Goal: Complete application form: Complete application form

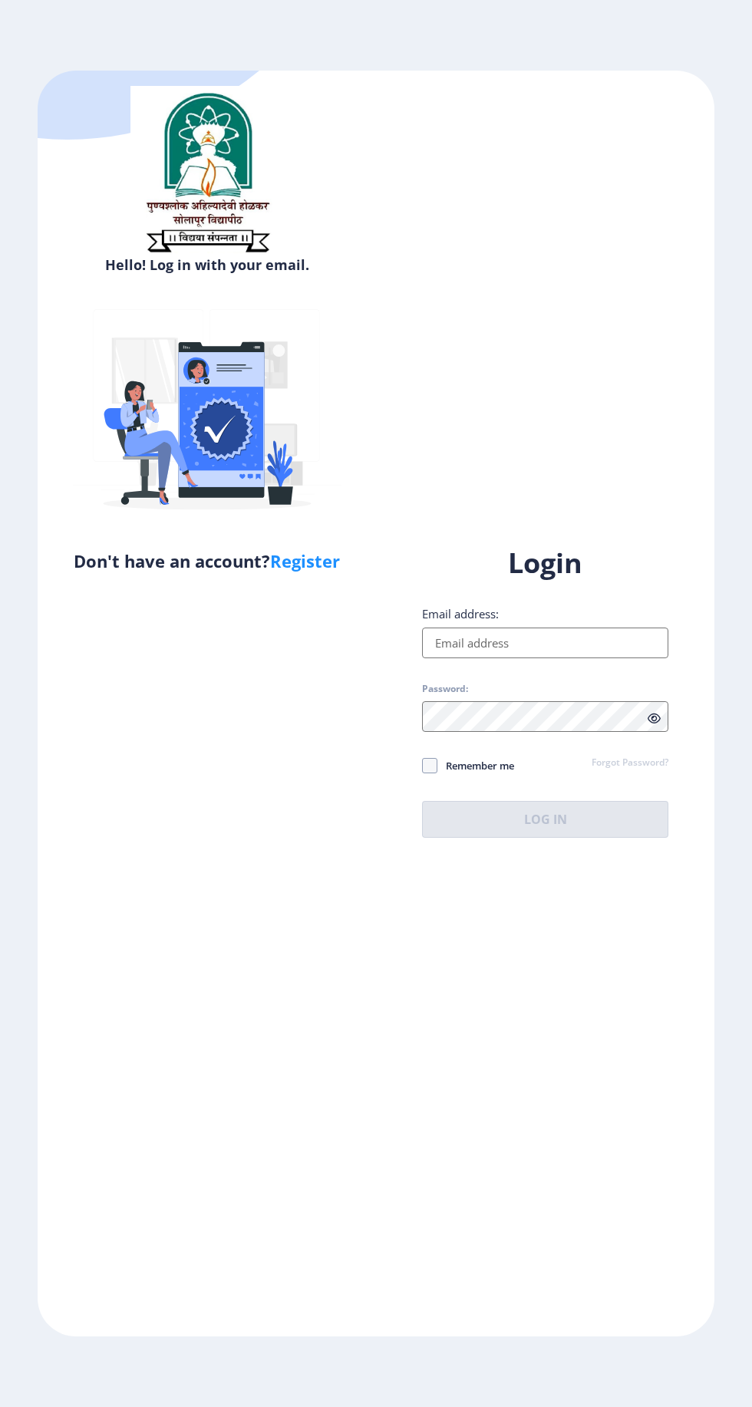
click at [595, 658] on input "Email address:" at bounding box center [545, 643] width 246 height 31
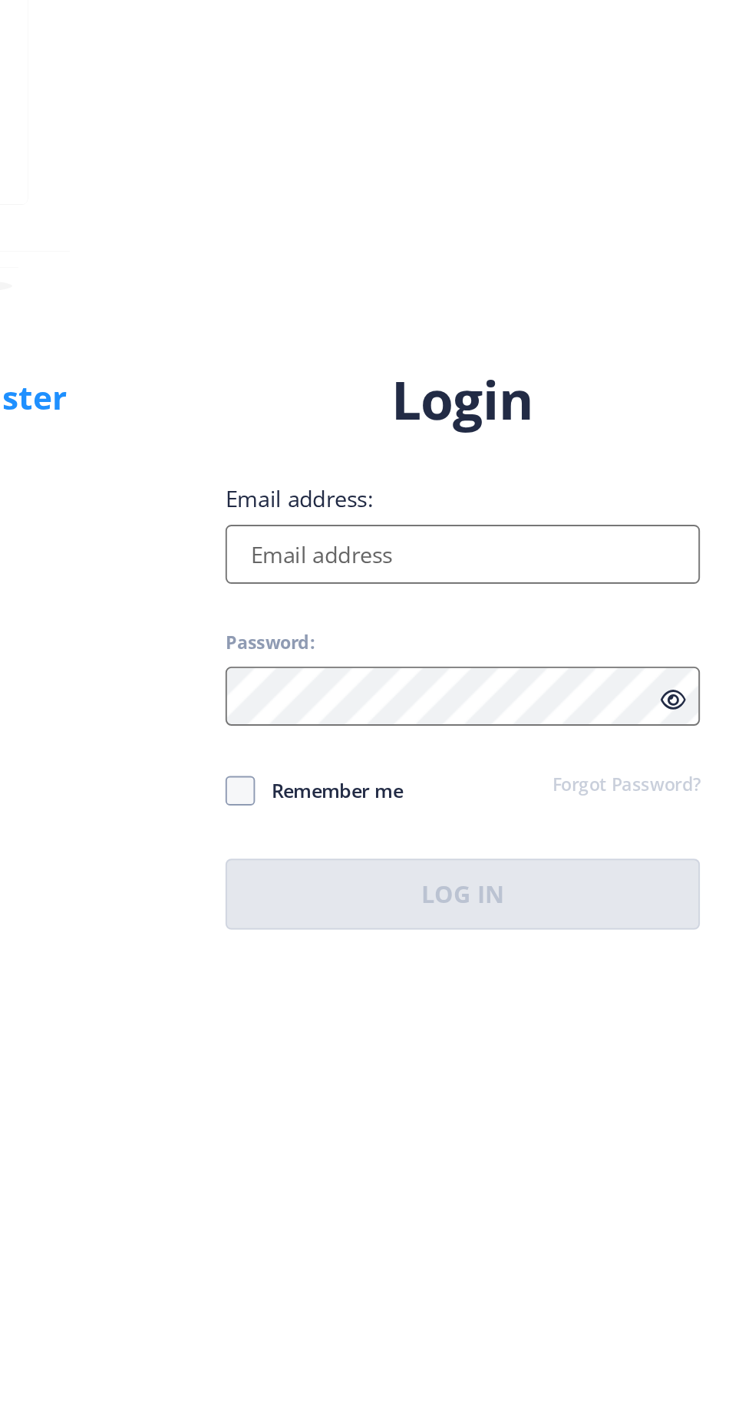
type input "[EMAIL_ADDRESS][DOMAIN_NAME]"
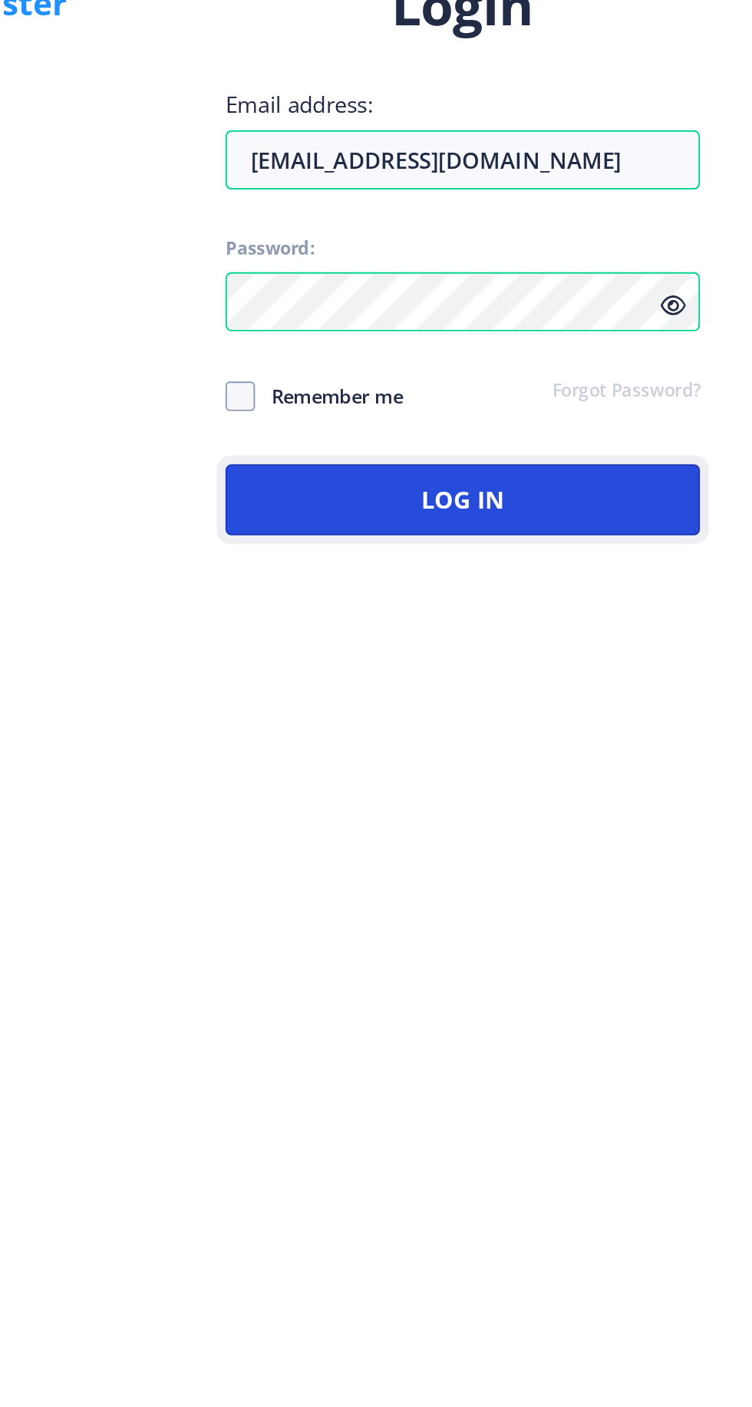
click at [588, 838] on button "Log In" at bounding box center [545, 819] width 246 height 37
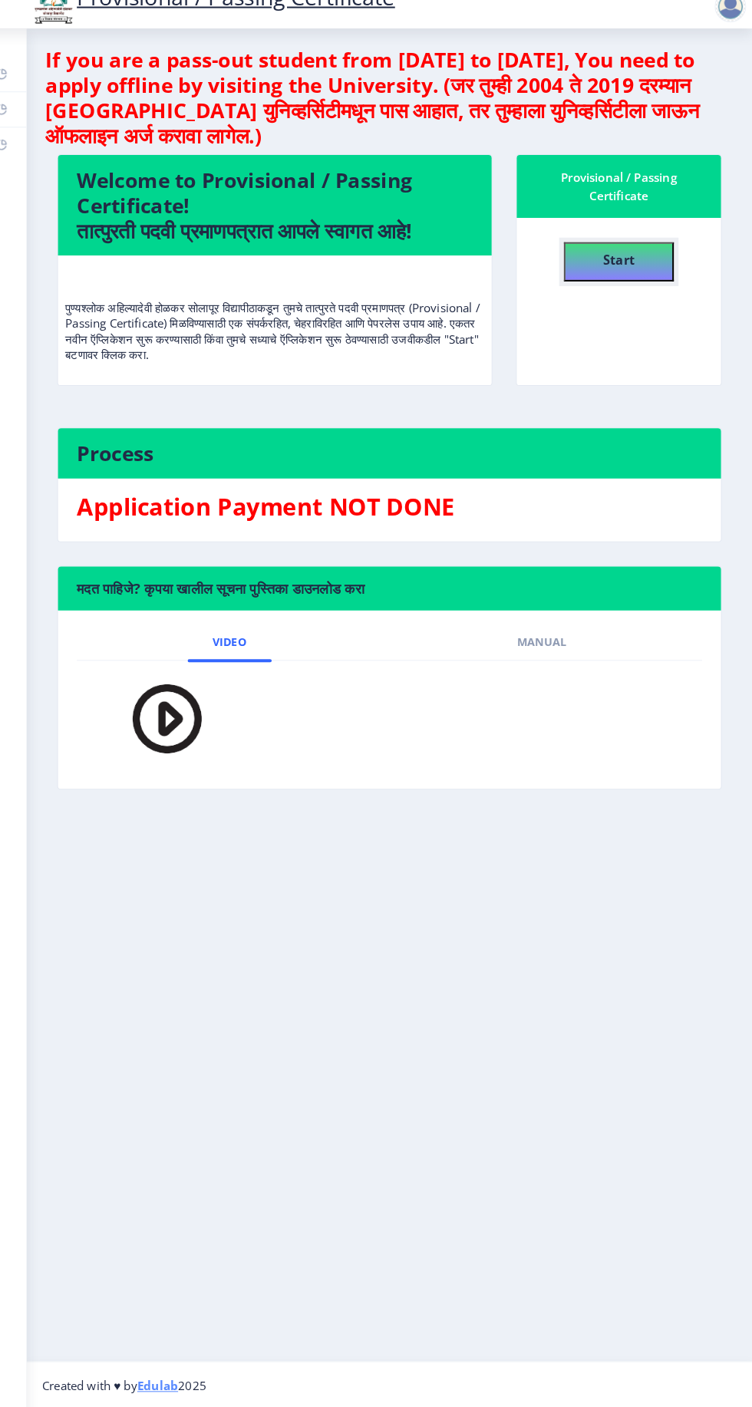
click at [649, 294] on button "Start" at bounding box center [621, 286] width 107 height 38
select select
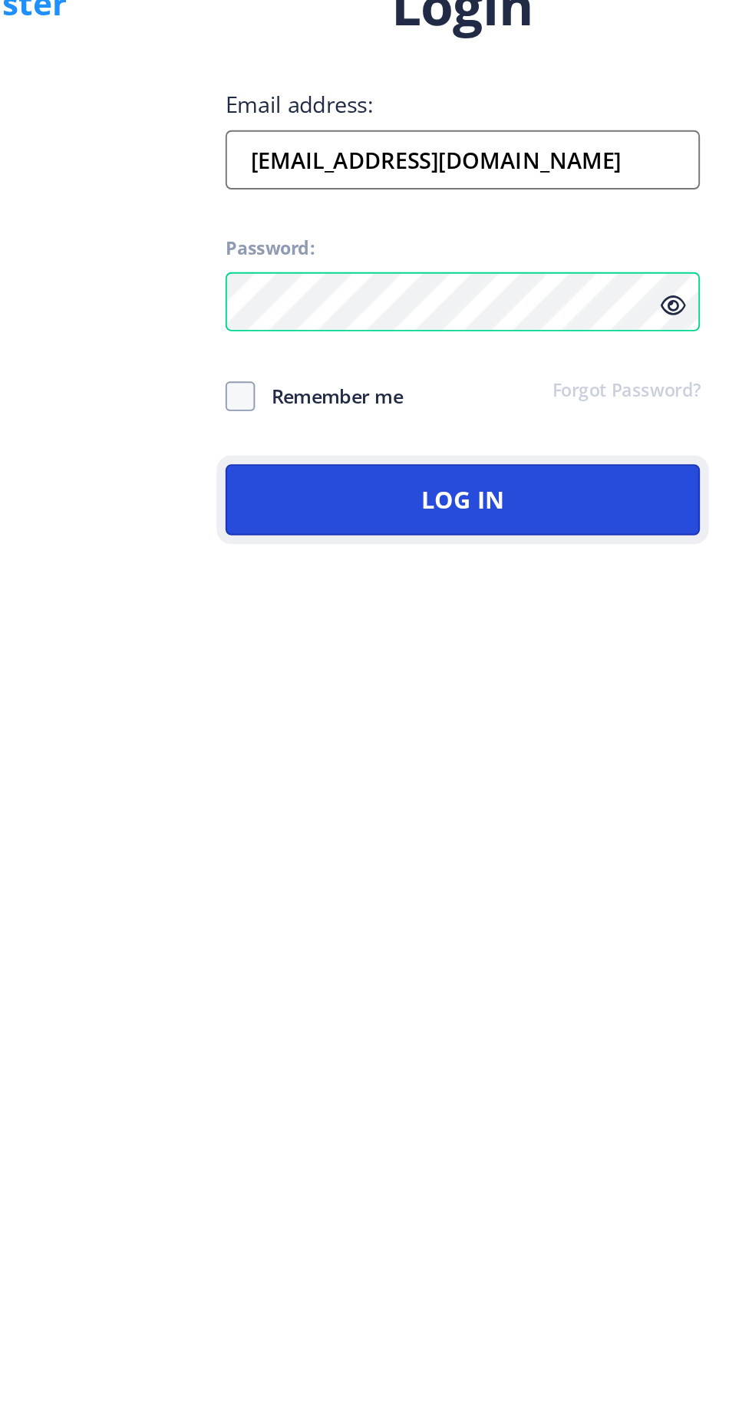
click at [611, 838] on button "Log In" at bounding box center [545, 819] width 246 height 37
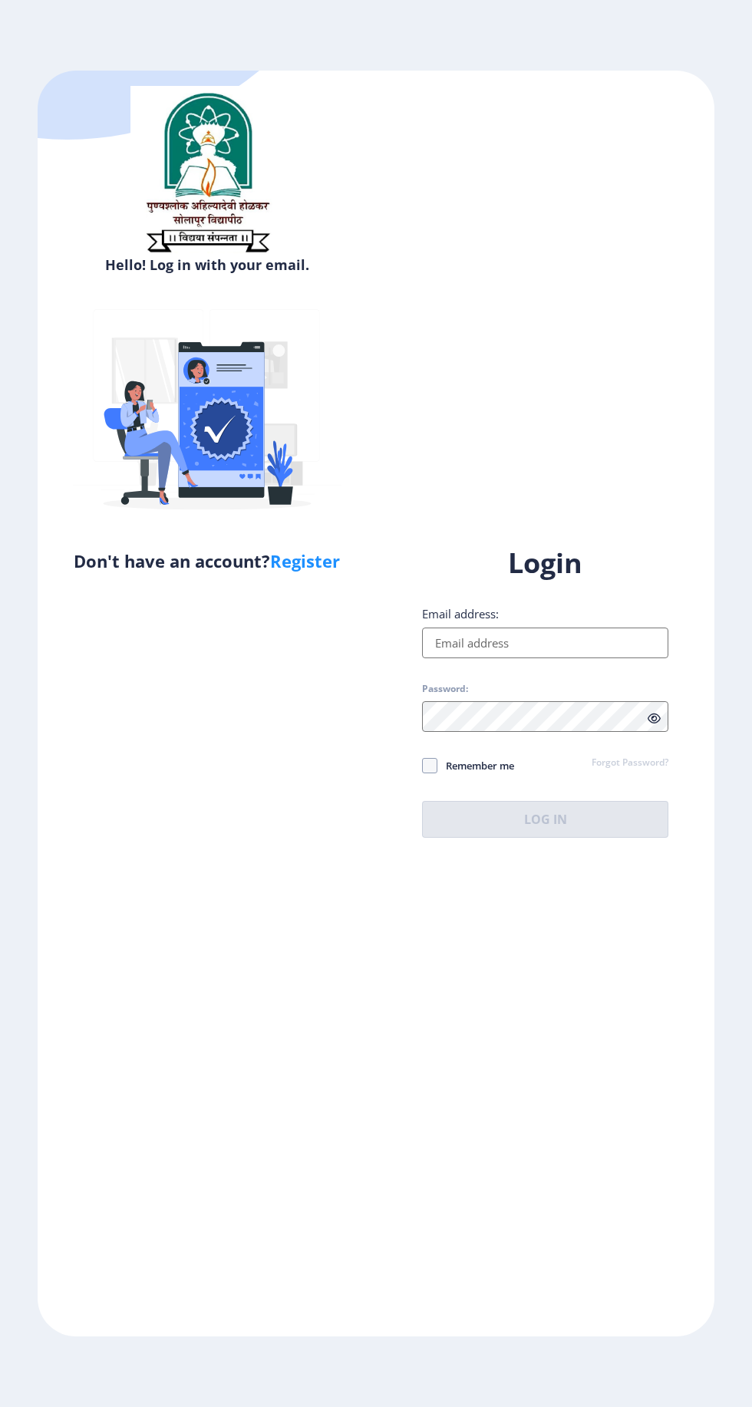
click at [548, 658] on input "Email address:" at bounding box center [545, 643] width 246 height 31
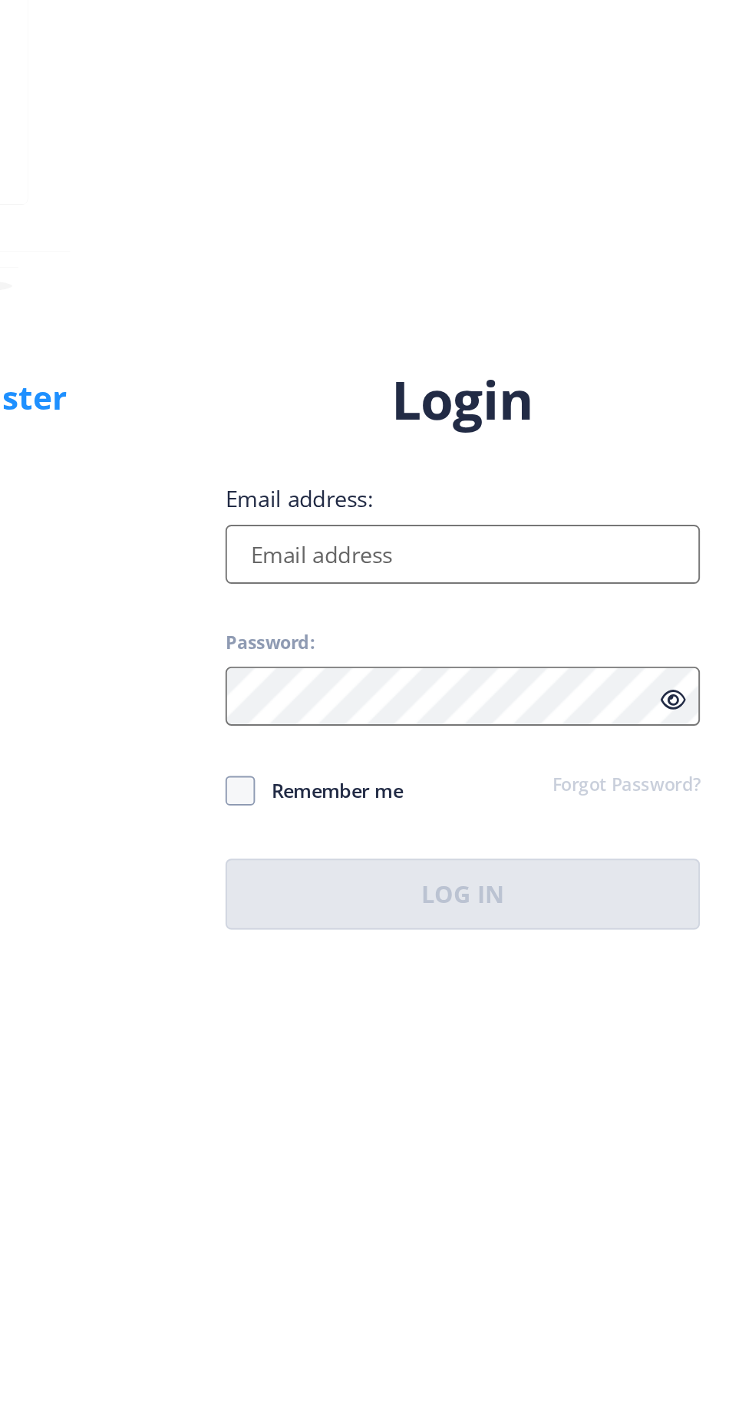
type input "[EMAIL_ADDRESS][DOMAIN_NAME]"
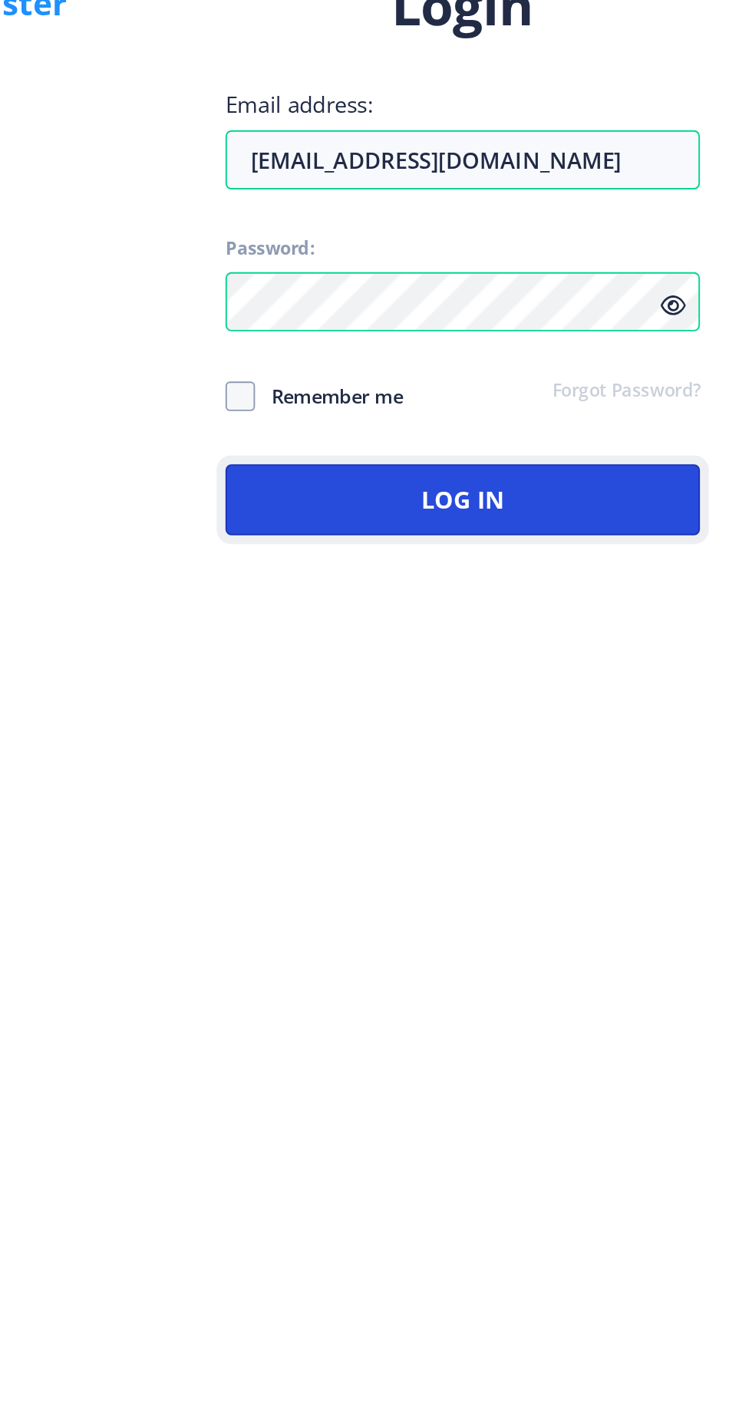
click at [609, 838] on button "Log In" at bounding box center [545, 819] width 246 height 37
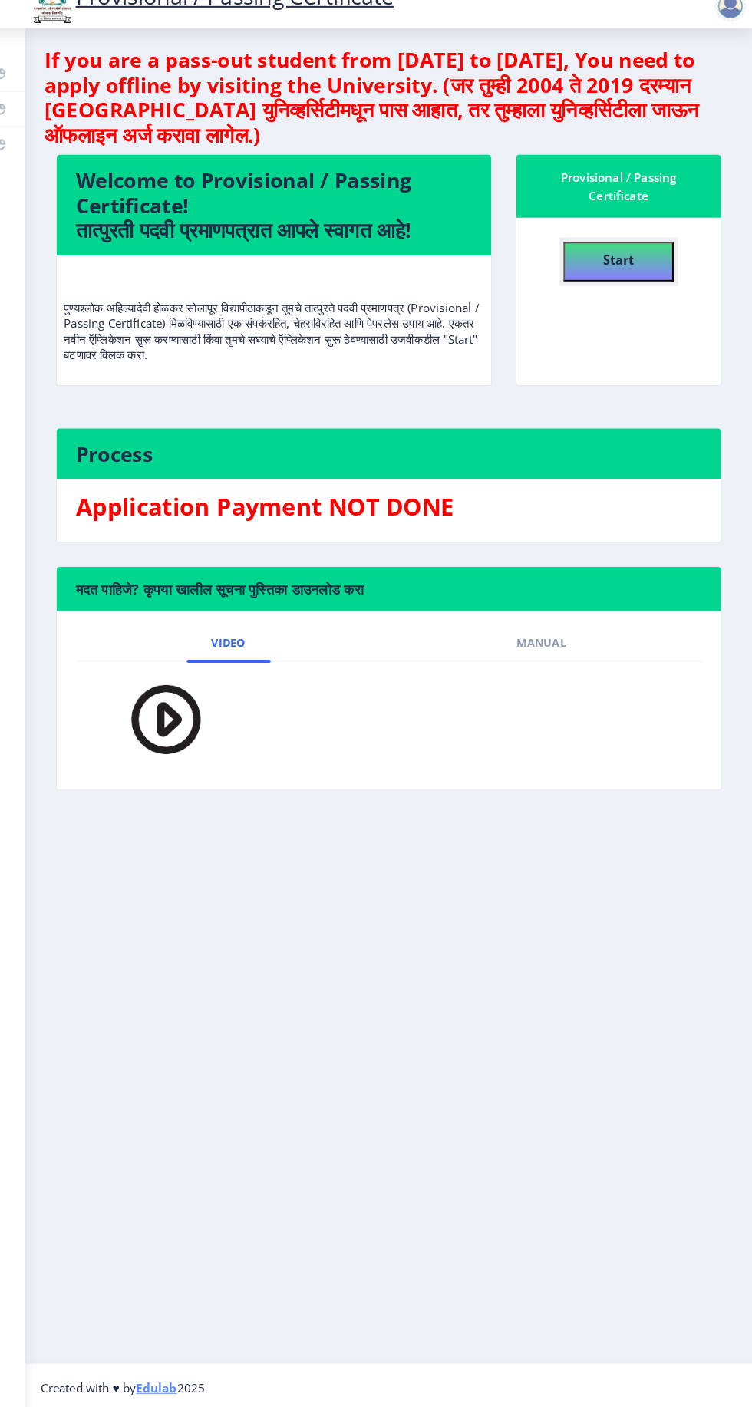
click at [620, 284] on b "Start" at bounding box center [621, 284] width 31 height 17
select select
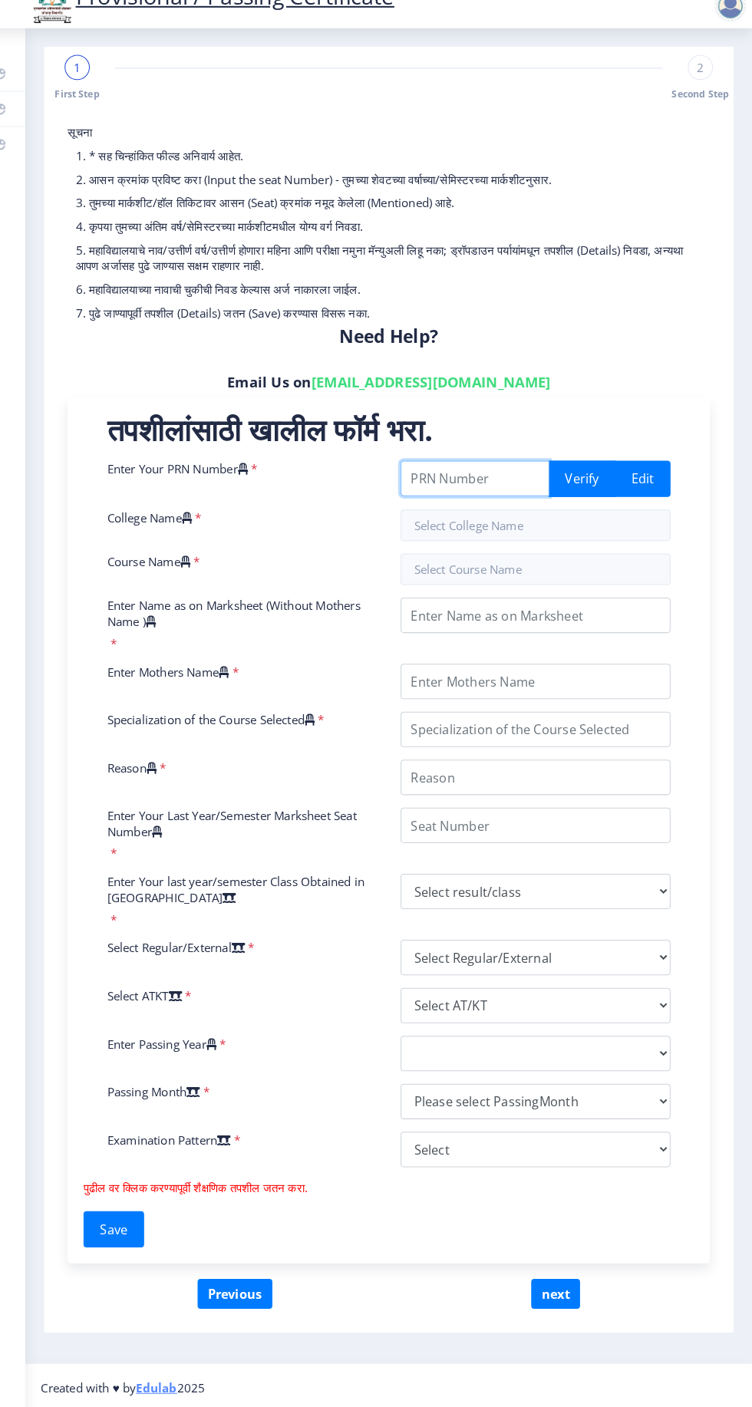
click at [460, 500] on input "Enter Your PRN Number" at bounding box center [481, 497] width 145 height 35
paste input "201403250017210"
type input "201403250017210"
click at [572, 502] on button "Verify" at bounding box center [585, 497] width 65 height 35
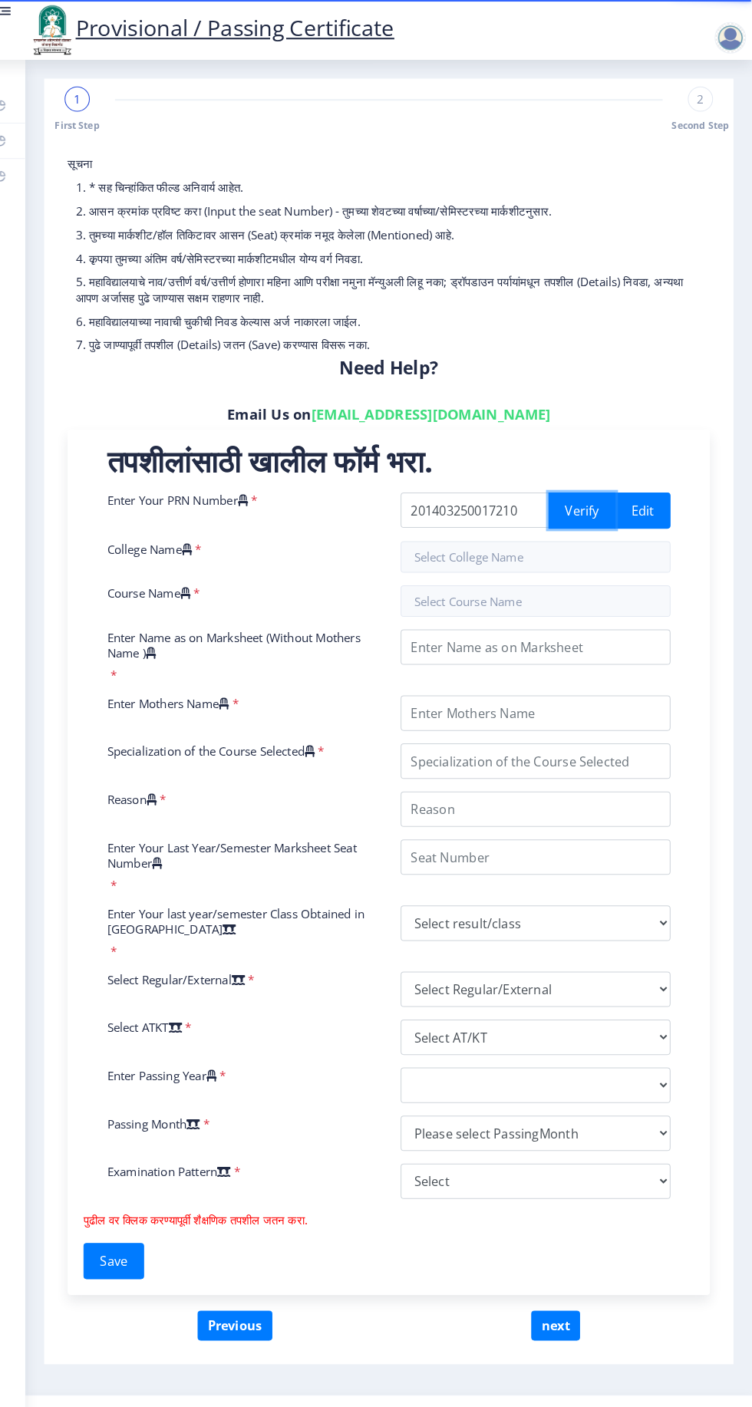
click at [588, 502] on button "Verify" at bounding box center [585, 497] width 65 height 35
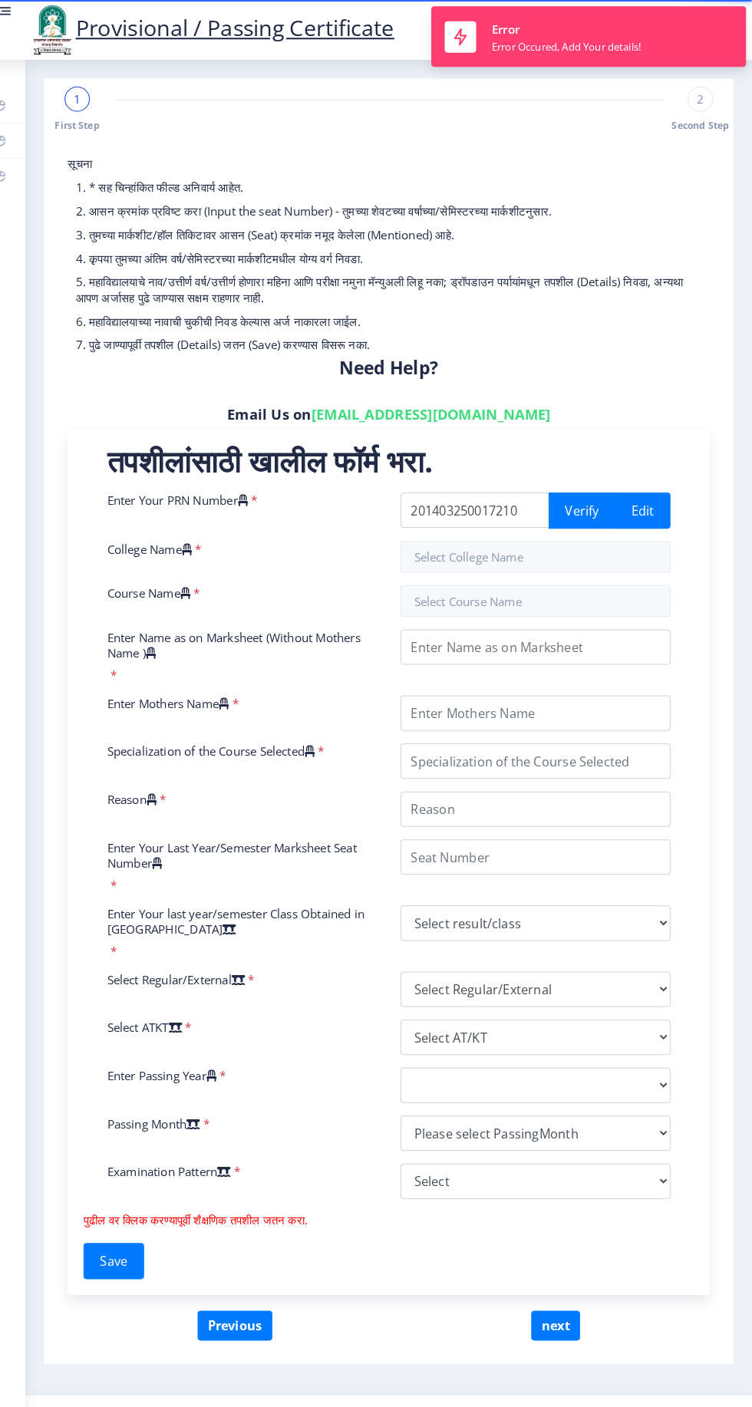
click at [658, 38] on nb-toast "Error Error Occured, Add Your details!" at bounding box center [592, 35] width 307 height 59
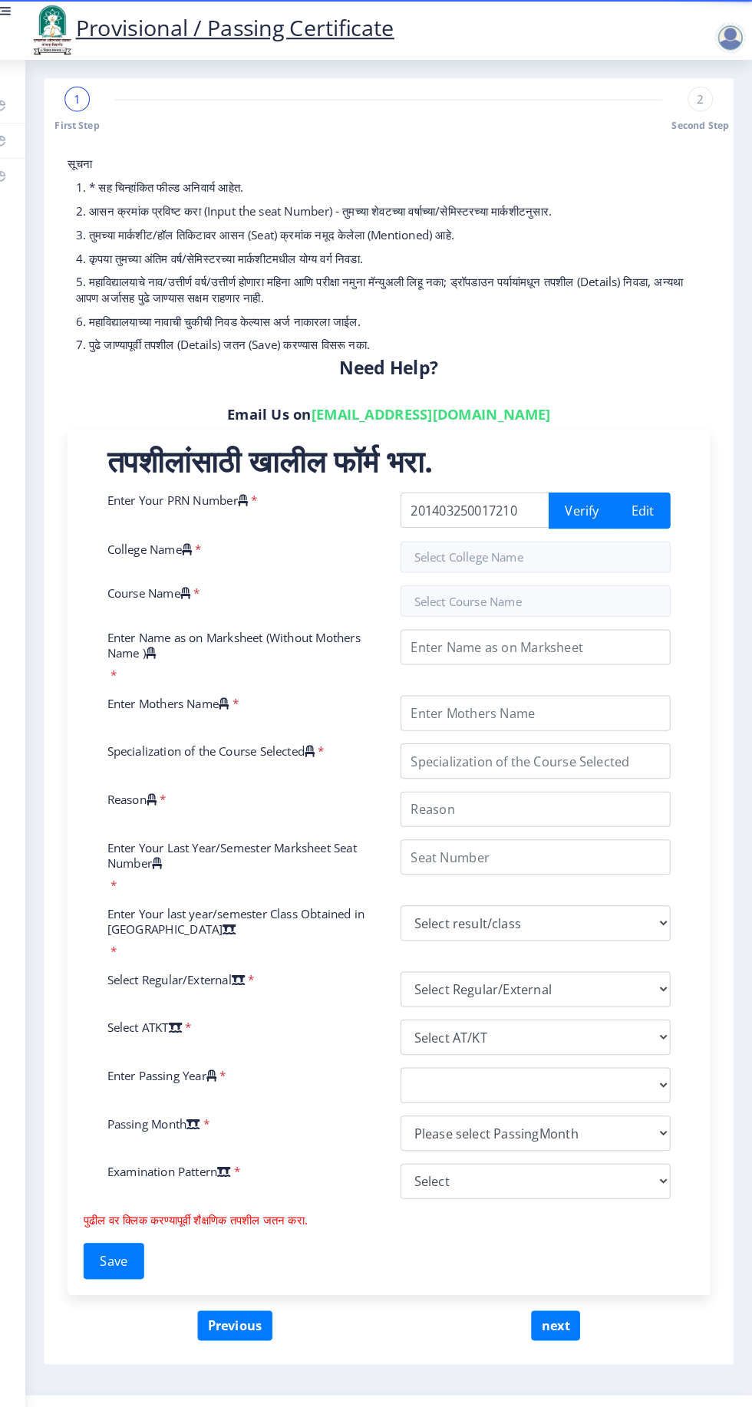
click at [728, 38] on div at bounding box center [730, 36] width 31 height 31
click at [646, 246] on p "4. कृपया तुमच्या अंतिम वर्ष/सेमिस्टरच्या मार्कशीटमधील योग्य वर्ग निवडा." at bounding box center [397, 251] width 611 height 15
click at [529, 501] on input "201403250017210" at bounding box center [481, 497] width 145 height 35
click at [565, 500] on button "Verify" at bounding box center [585, 497] width 65 height 35
click at [644, 497] on button "Edit" at bounding box center [645, 497] width 54 height 35
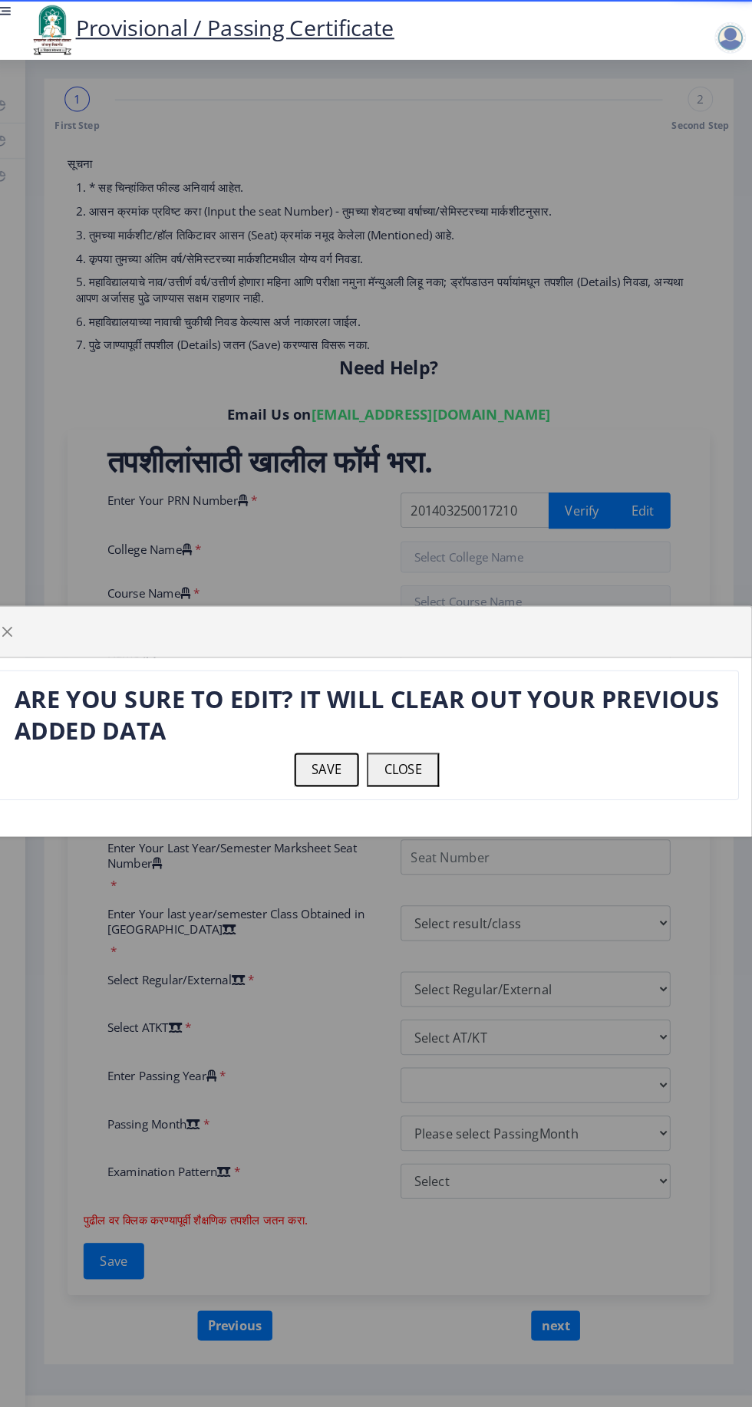
click at [325, 759] on button "SAVE" at bounding box center [336, 750] width 63 height 32
click at [341, 750] on button "SAVE" at bounding box center [336, 750] width 63 height 32
click at [336, 752] on button "SAVE" at bounding box center [336, 750] width 63 height 32
click at [437, 750] on button "CLOSE" at bounding box center [411, 750] width 71 height 32
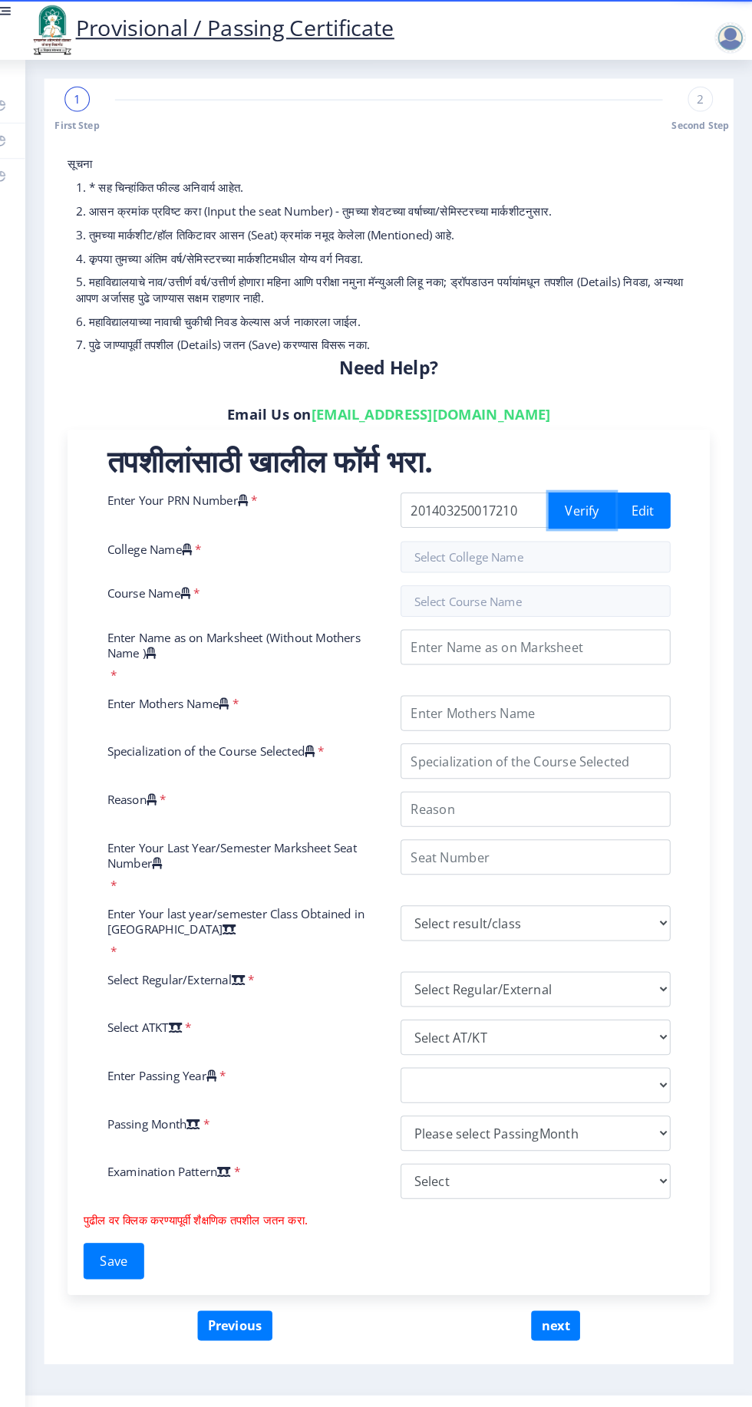
click at [586, 503] on button "Verify" at bounding box center [585, 497] width 65 height 35
click at [615, 551] on input "text" at bounding box center [540, 543] width 263 height 31
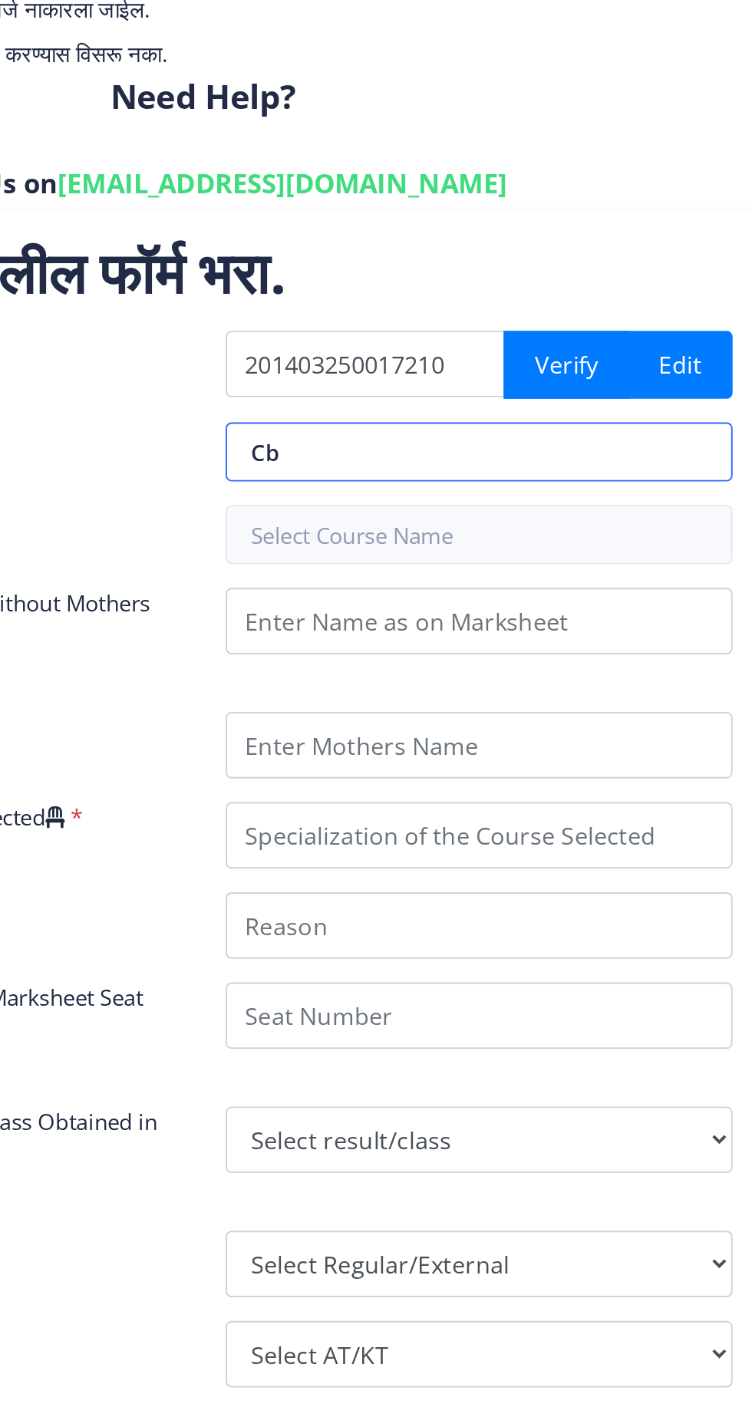
type input "C"
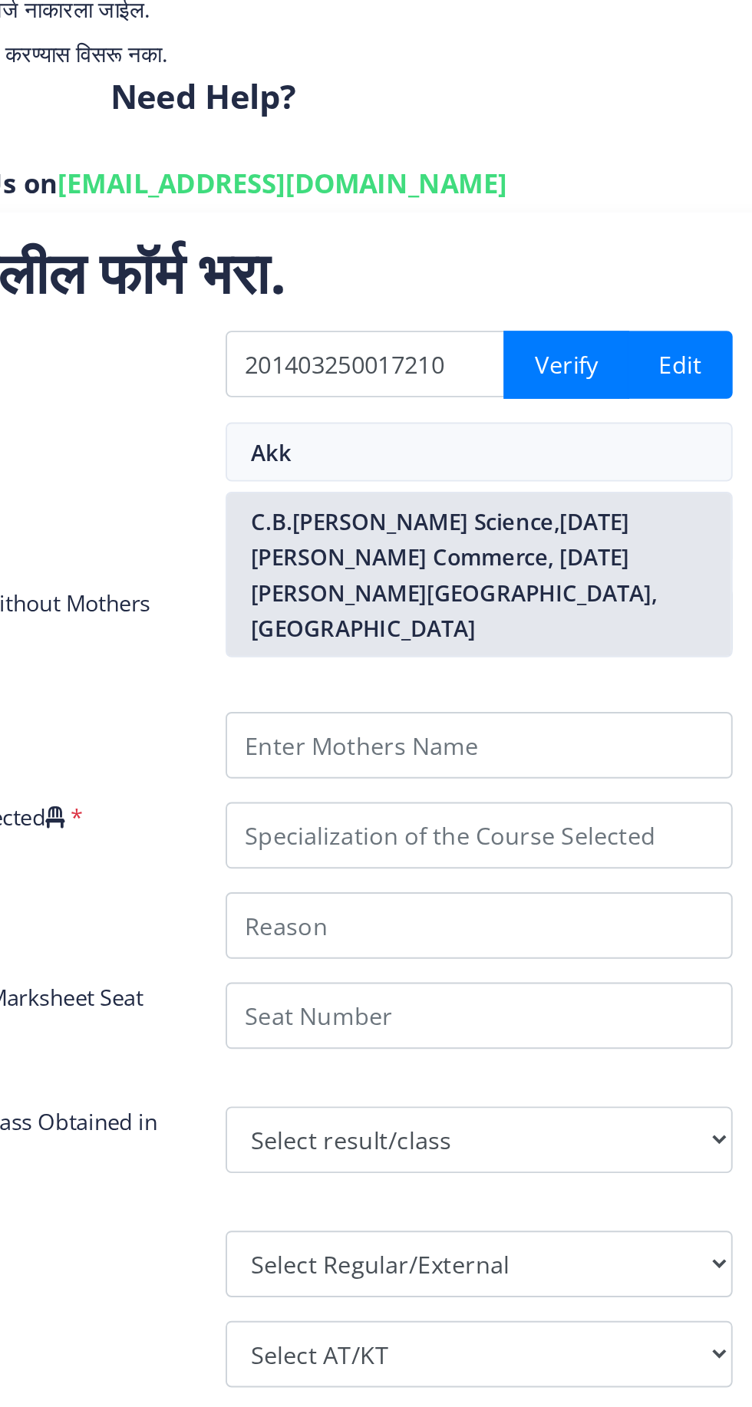
click at [598, 604] on nb-option "C.B.[PERSON_NAME] Science,[DATE][PERSON_NAME] Commerce, [DATE][PERSON_NAME][GEO…" at bounding box center [541, 607] width 262 height 84
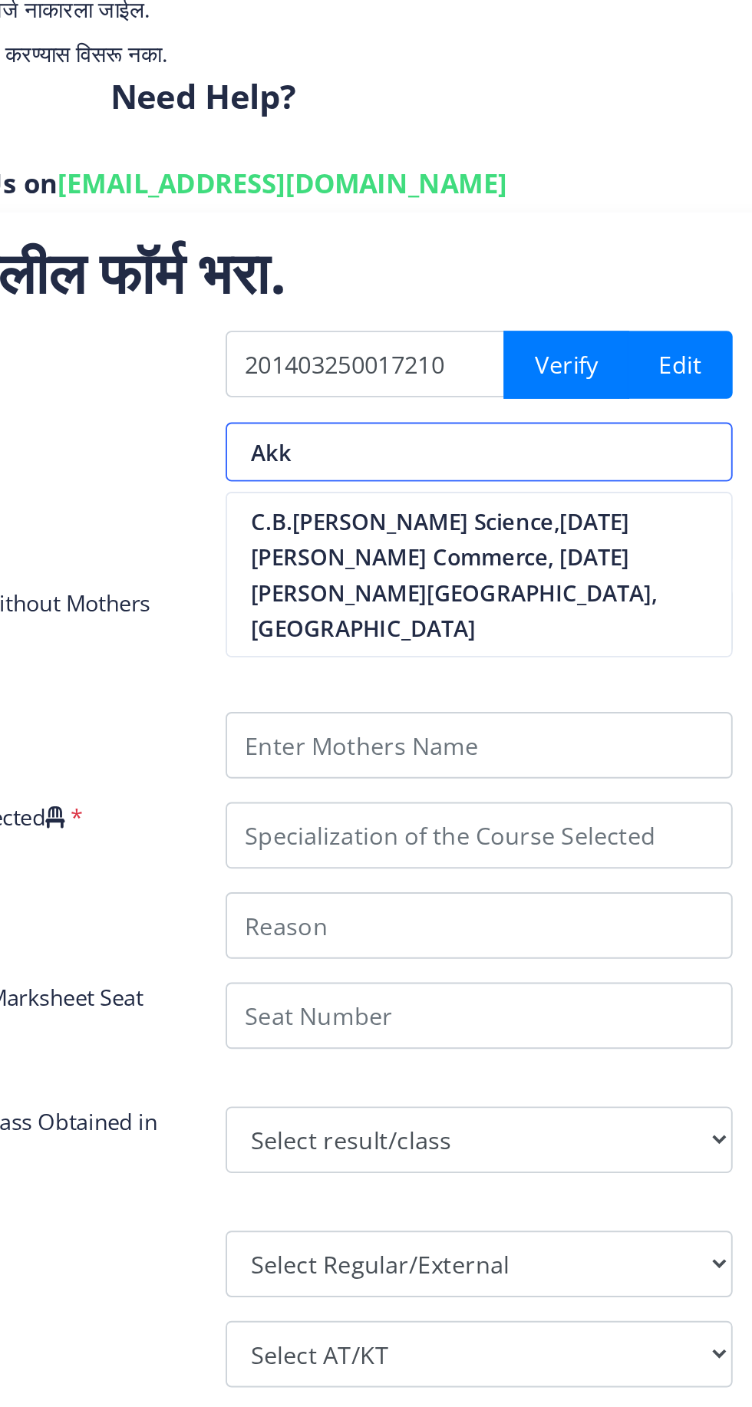
type input "C.B.[PERSON_NAME] Science,[DATE][PERSON_NAME] Commerce, [DATE][PERSON_NAME][GEO…"
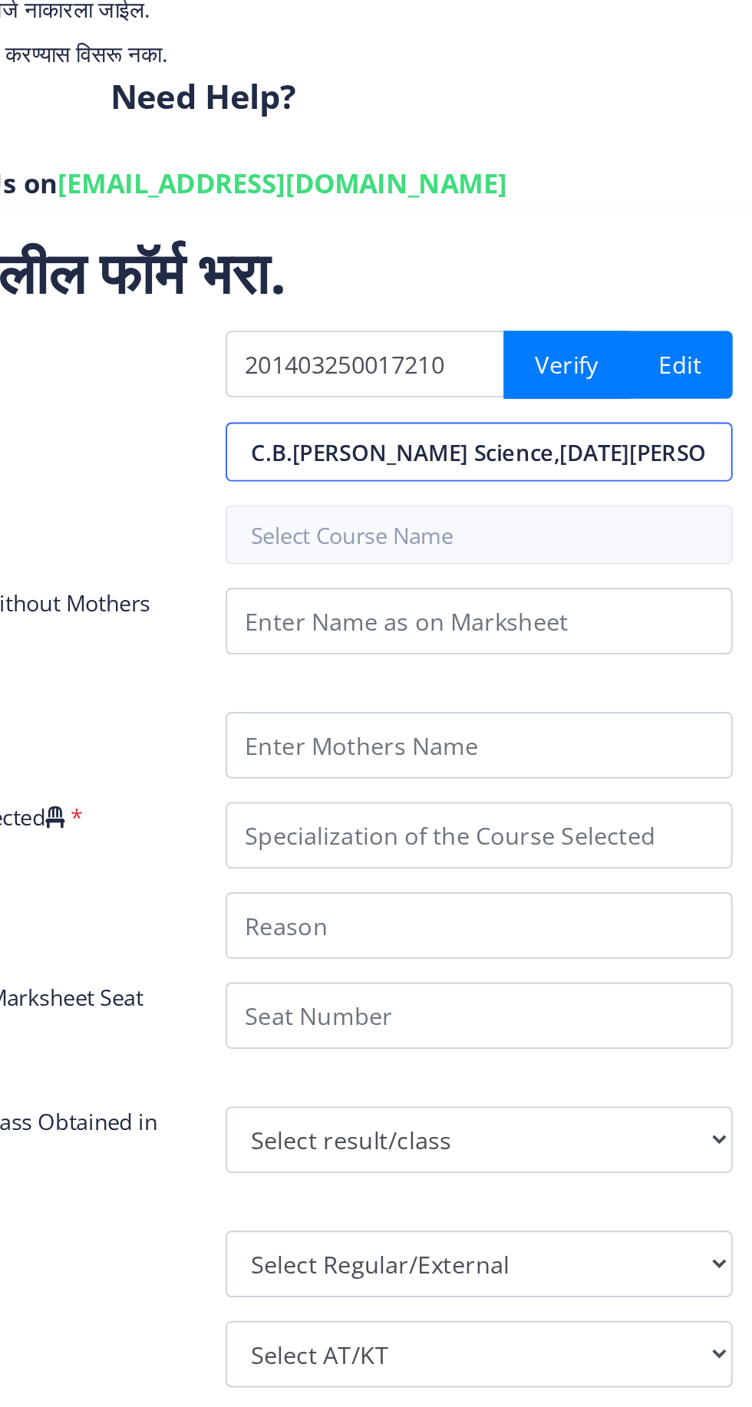
scroll to position [0, 287]
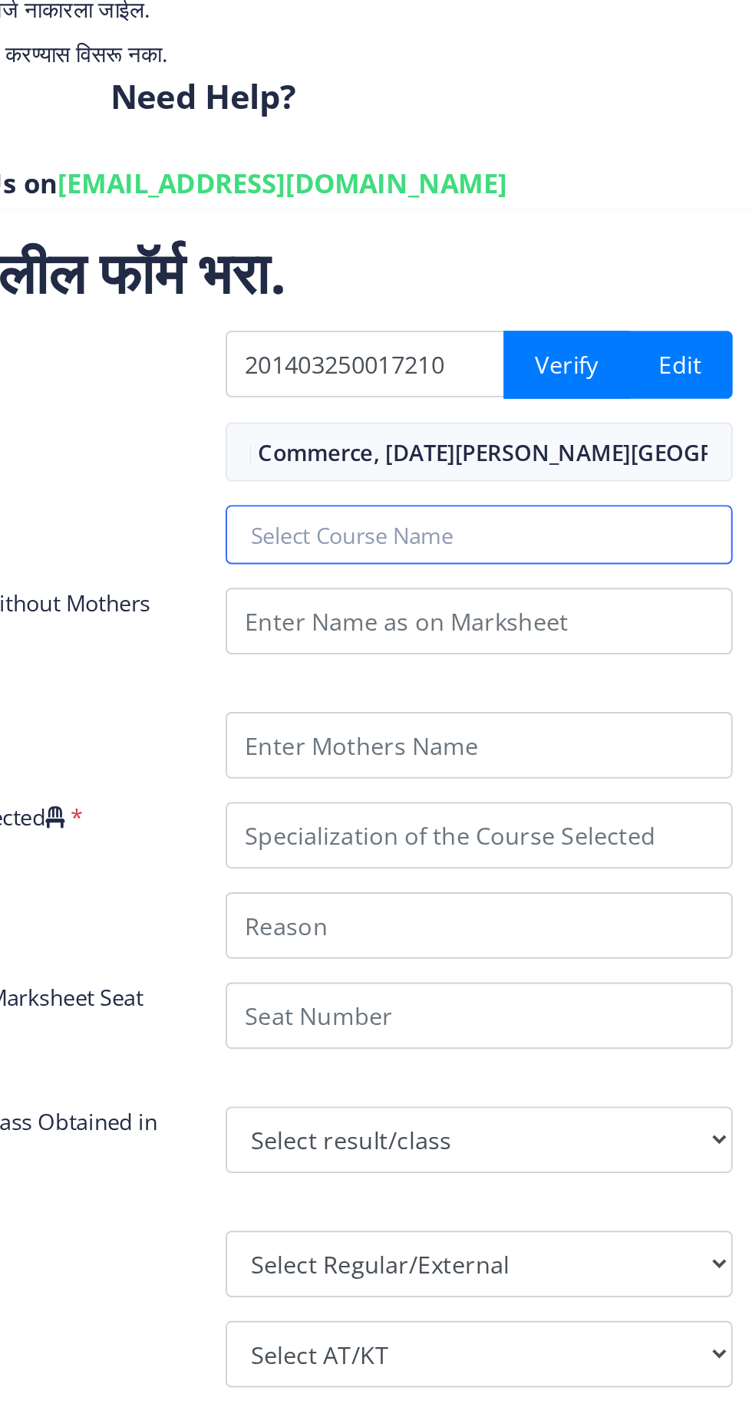
click at [590, 592] on input "text" at bounding box center [540, 586] width 263 height 31
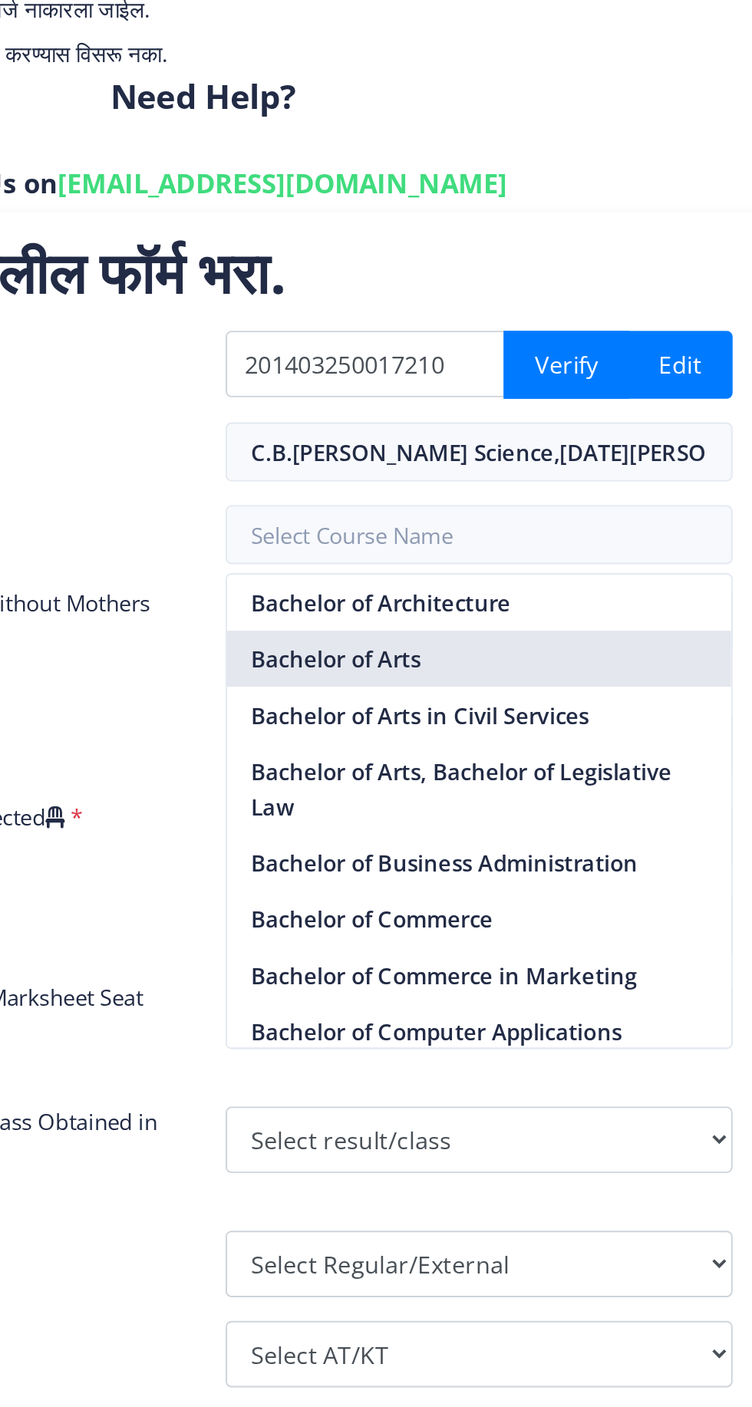
click at [555, 653] on nb-option "Bachelor of Arts" at bounding box center [541, 650] width 262 height 29
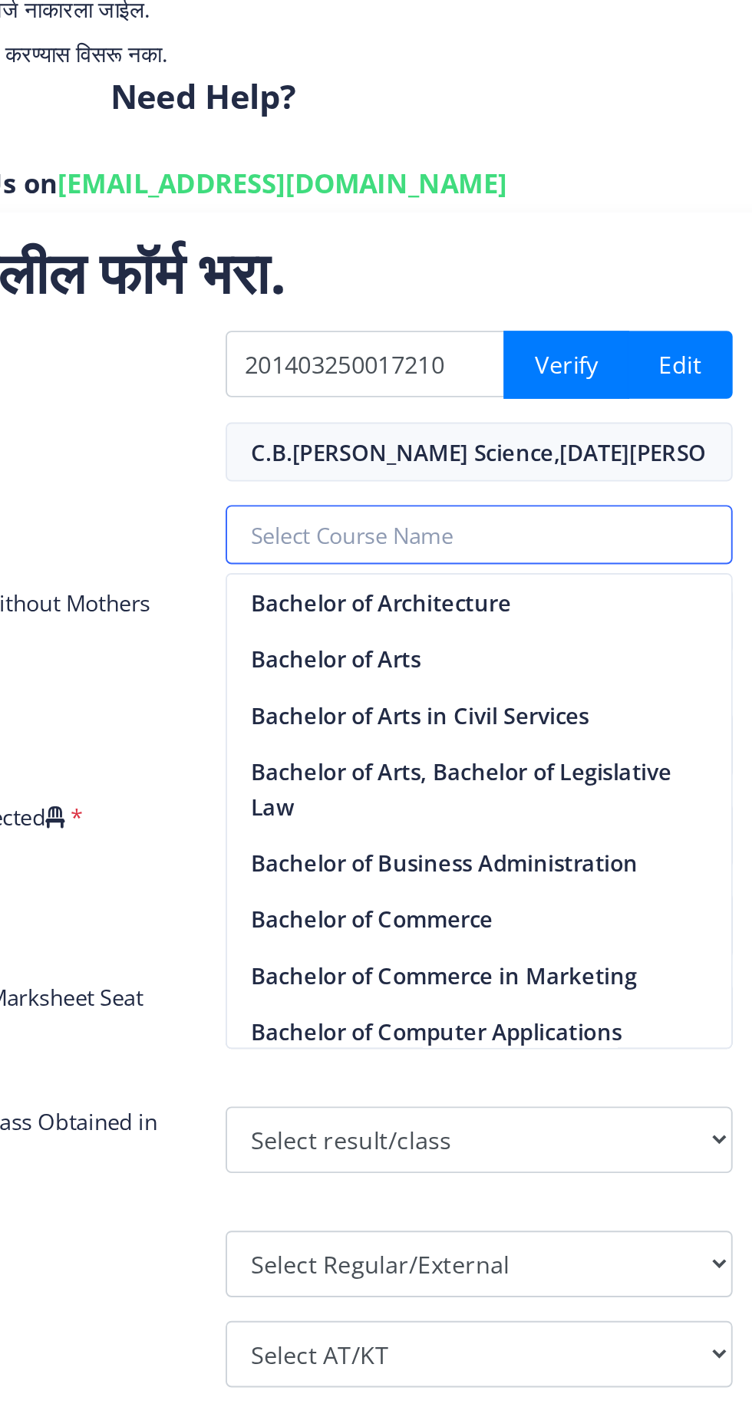
type input "Bachelor of Arts"
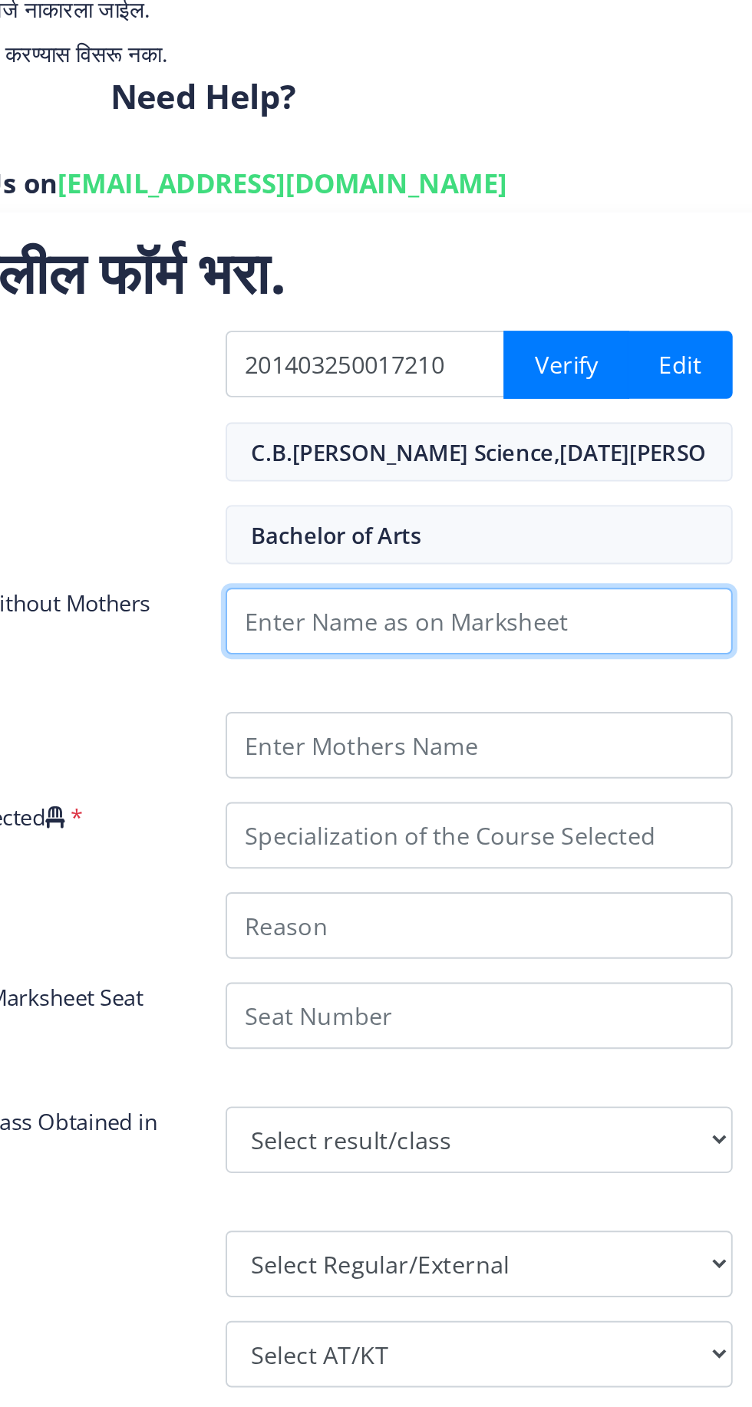
click at [593, 634] on input "Enter Name as on Marksheet (Without Mothers Name )" at bounding box center [540, 631] width 263 height 35
type input "[PERSON_NAME]"
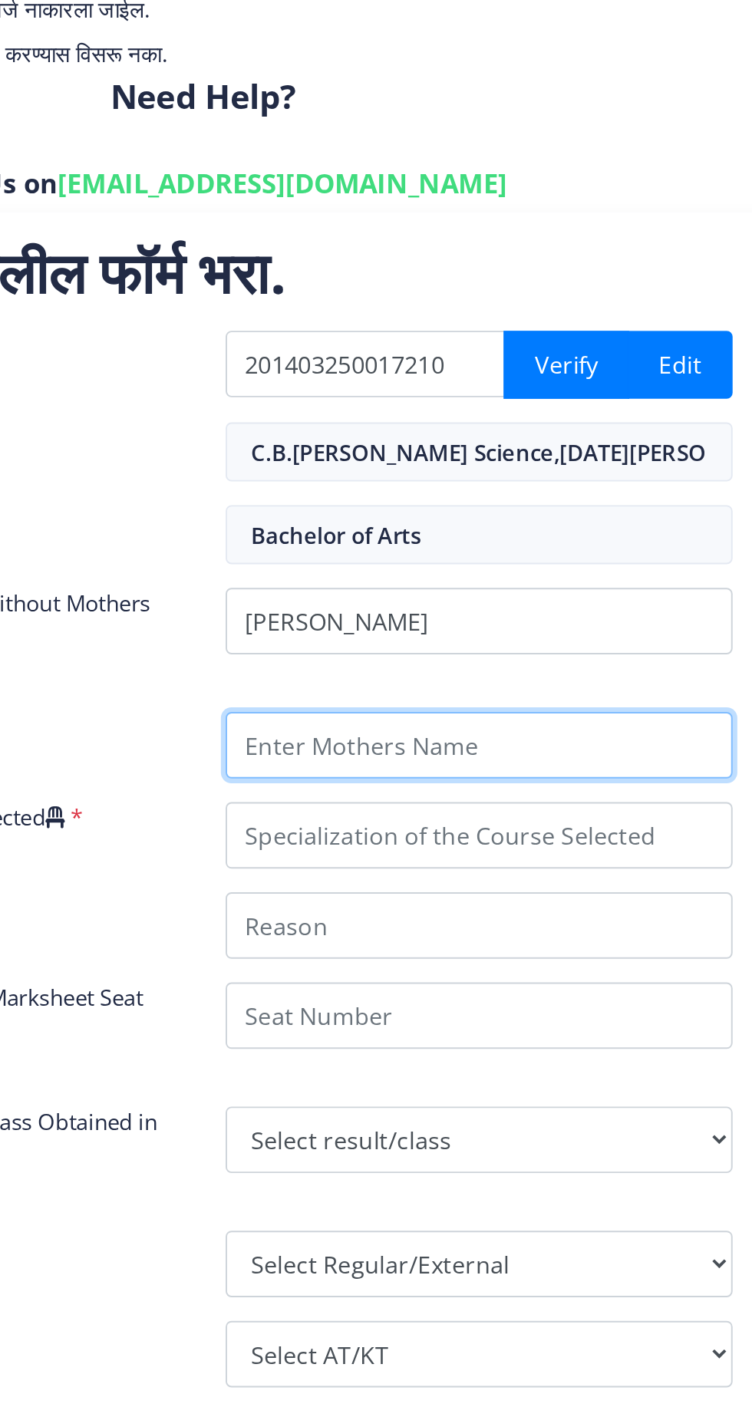
click at [542, 700] on input "Enter Mothers Name" at bounding box center [540, 695] width 263 height 35
type input "[PERSON_NAME]"
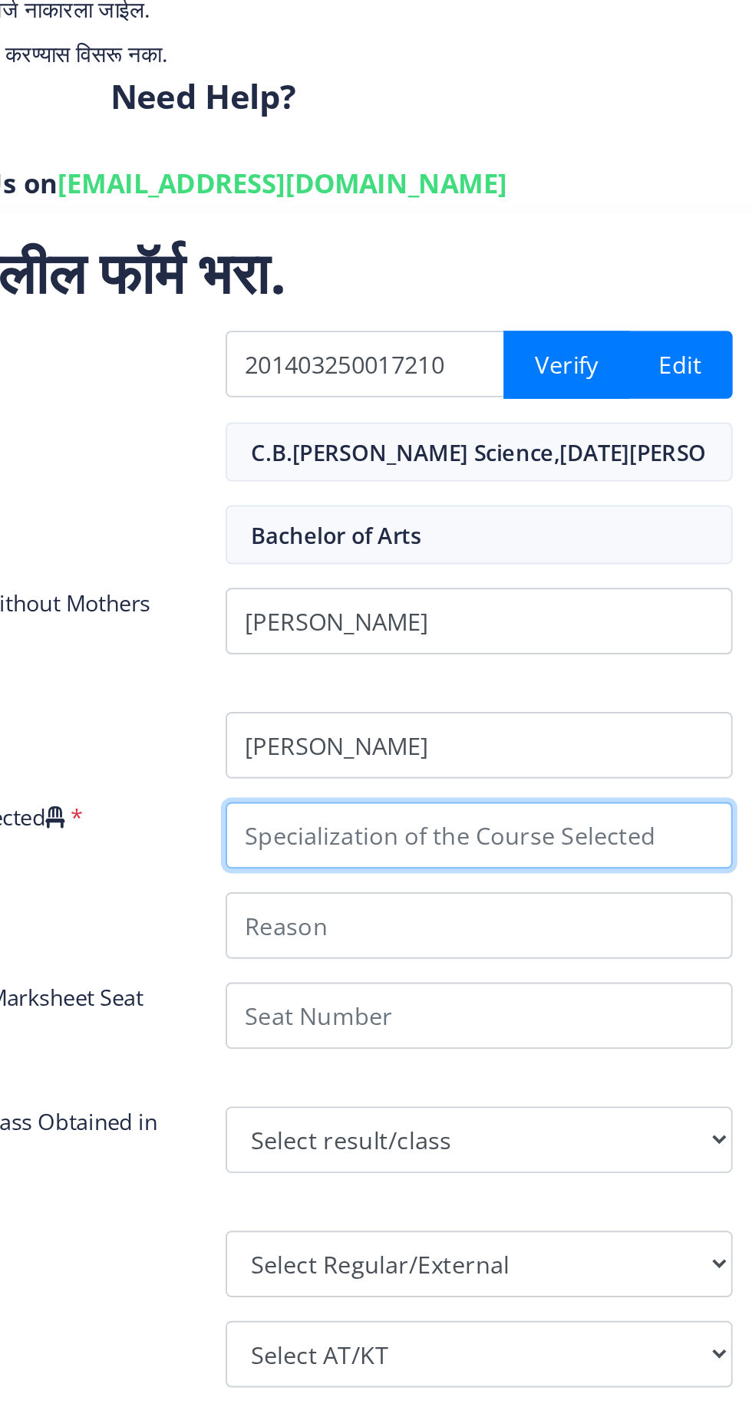
click at [602, 749] on input "Specialization of the Course Selected" at bounding box center [540, 742] width 263 height 35
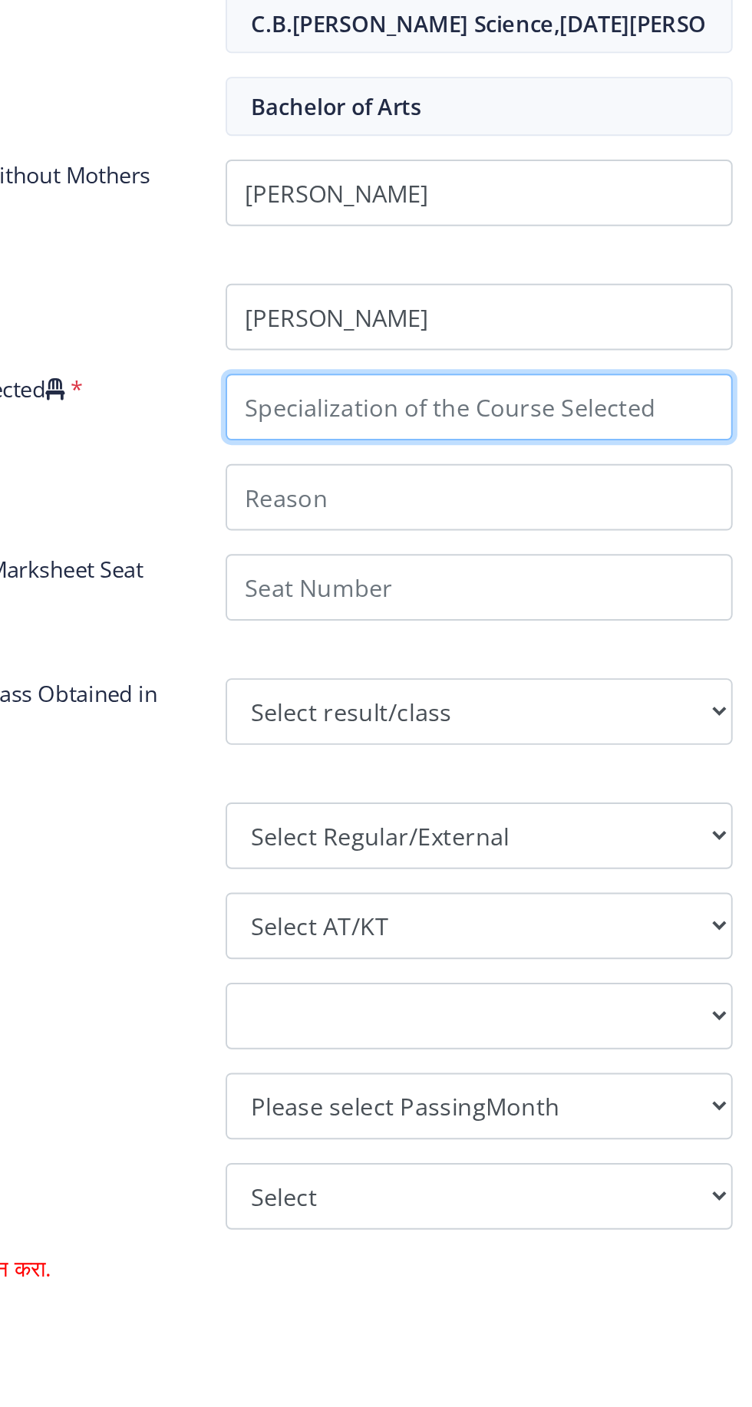
type input "Political Science"
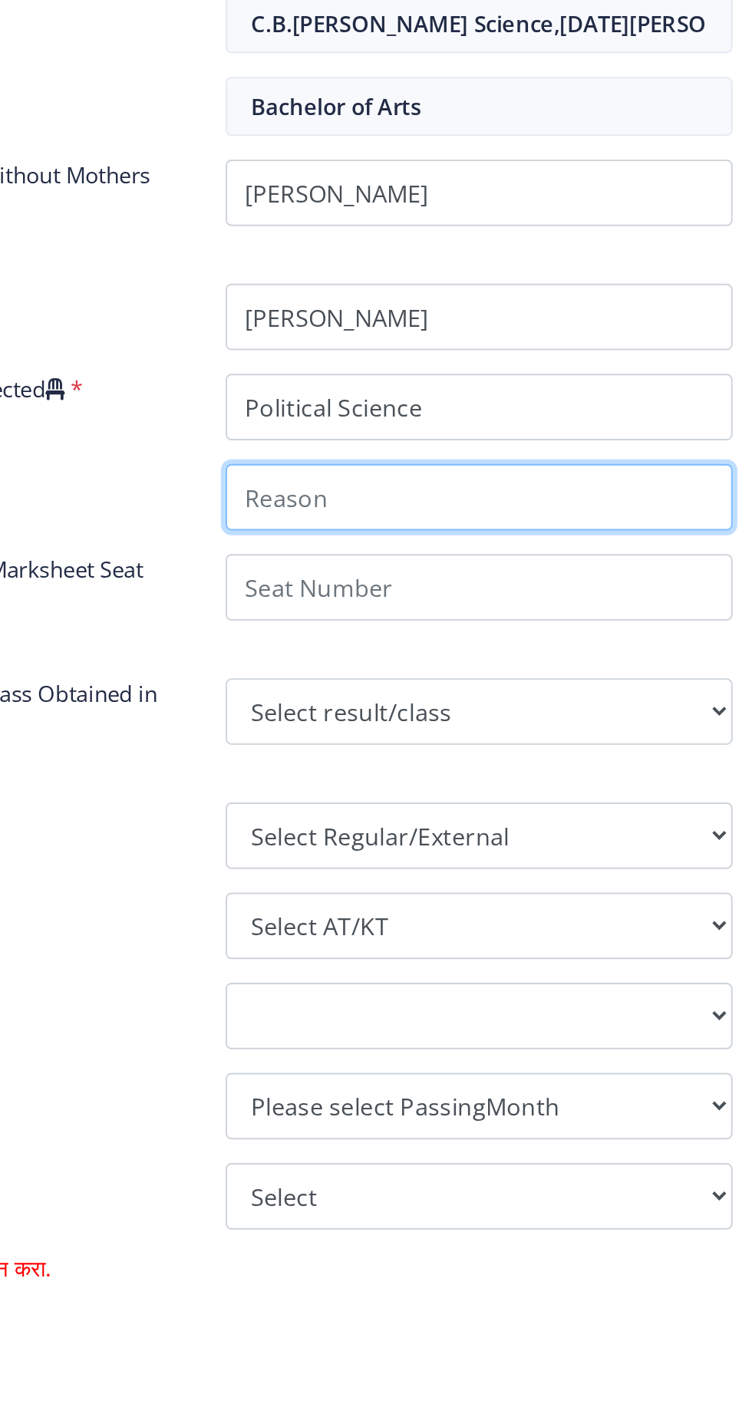
click at [546, 796] on input "Reason" at bounding box center [540, 789] width 263 height 35
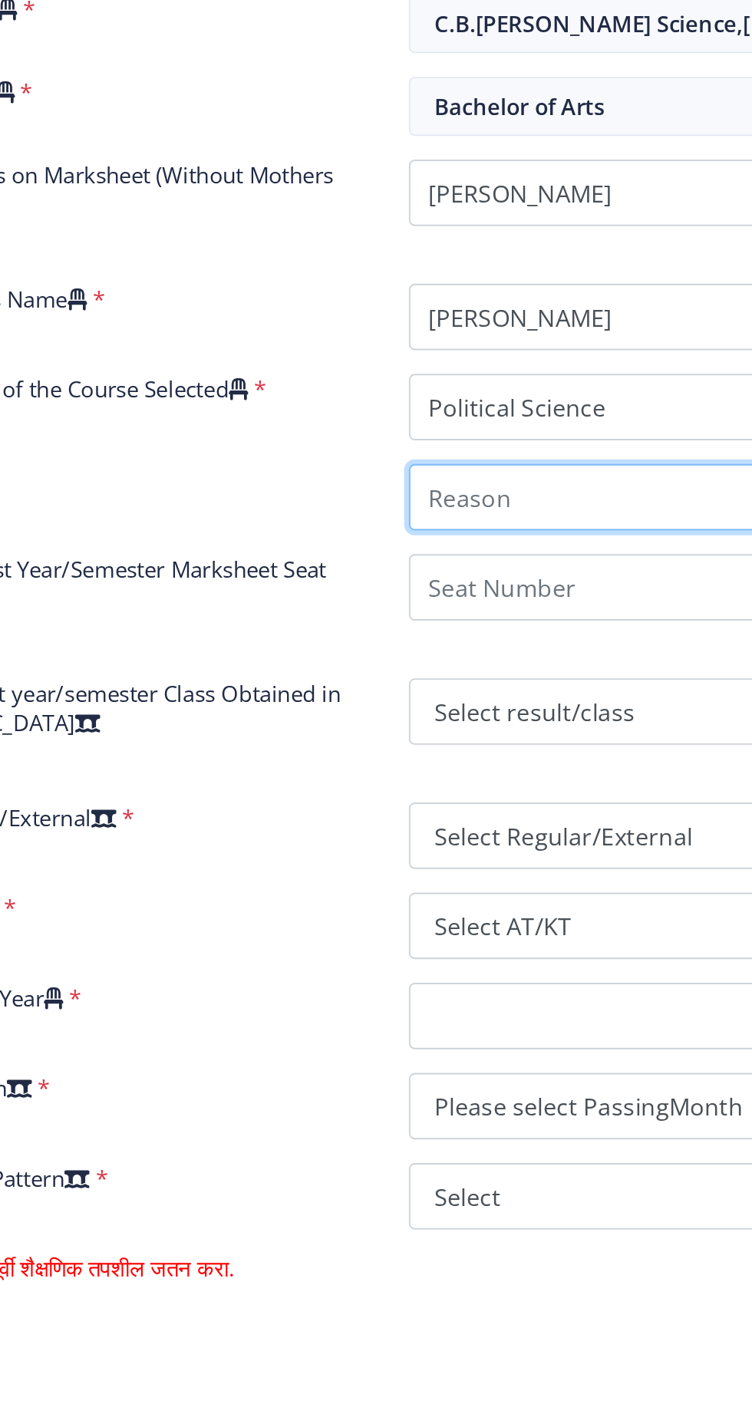
click at [513, 792] on input "Reason" at bounding box center [540, 789] width 263 height 35
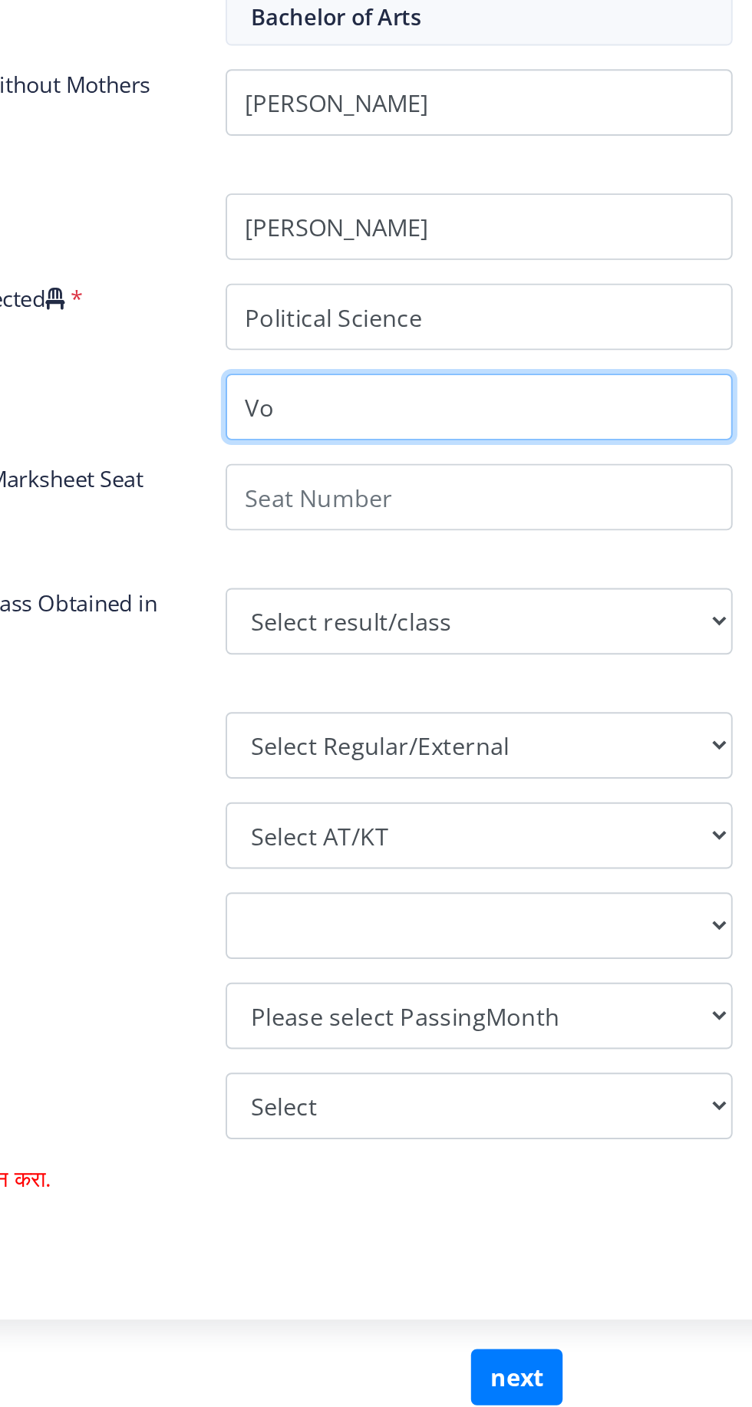
type input "V"
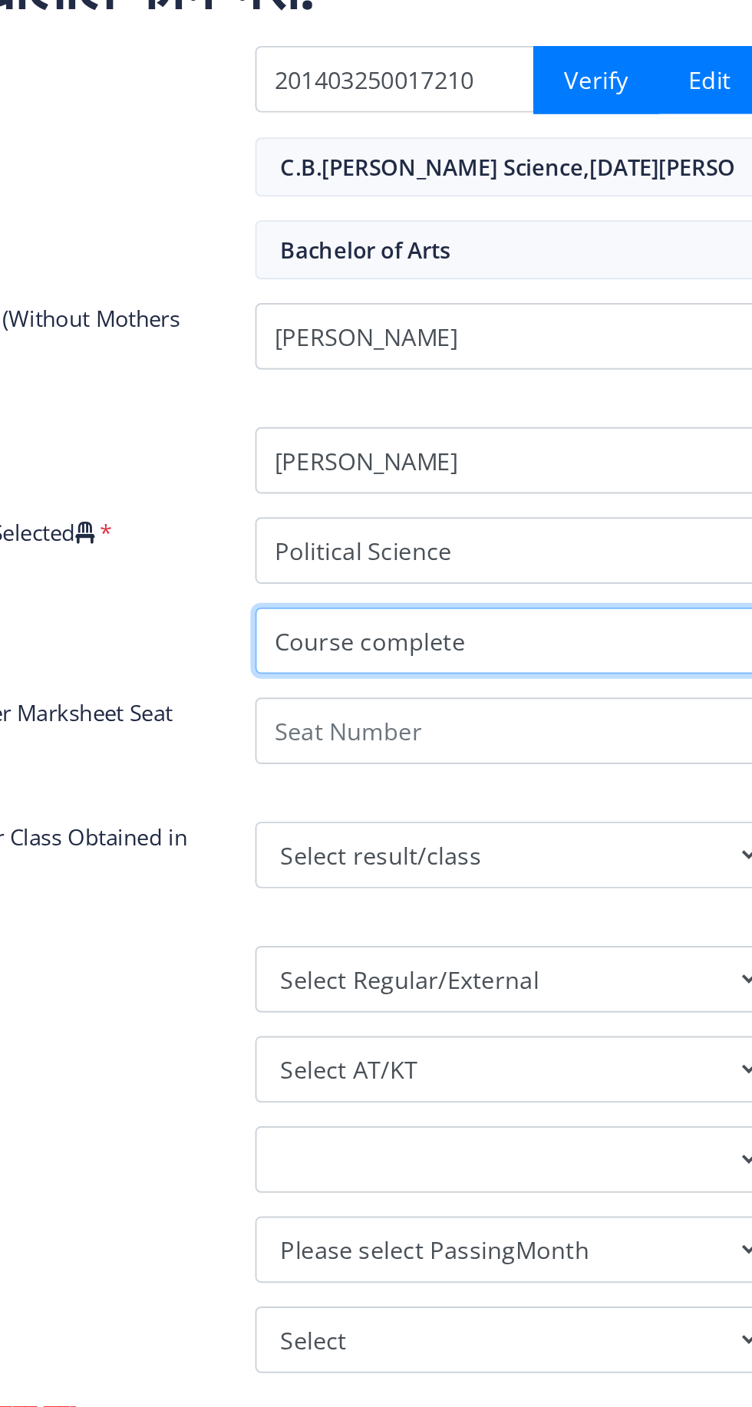
type input "Course complete"
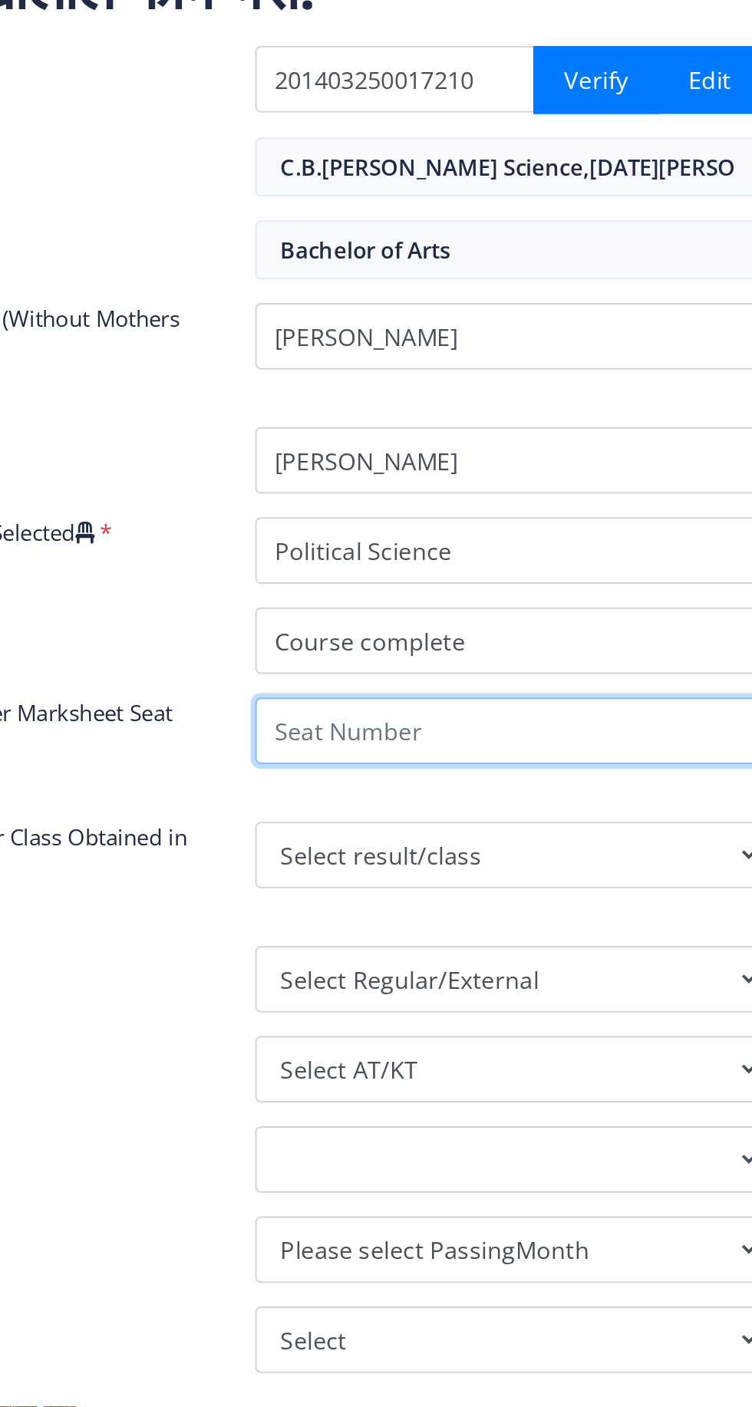
click at [526, 836] on input "Enter Your Last Year/Semester Marksheet Seat Number" at bounding box center [540, 836] width 263 height 35
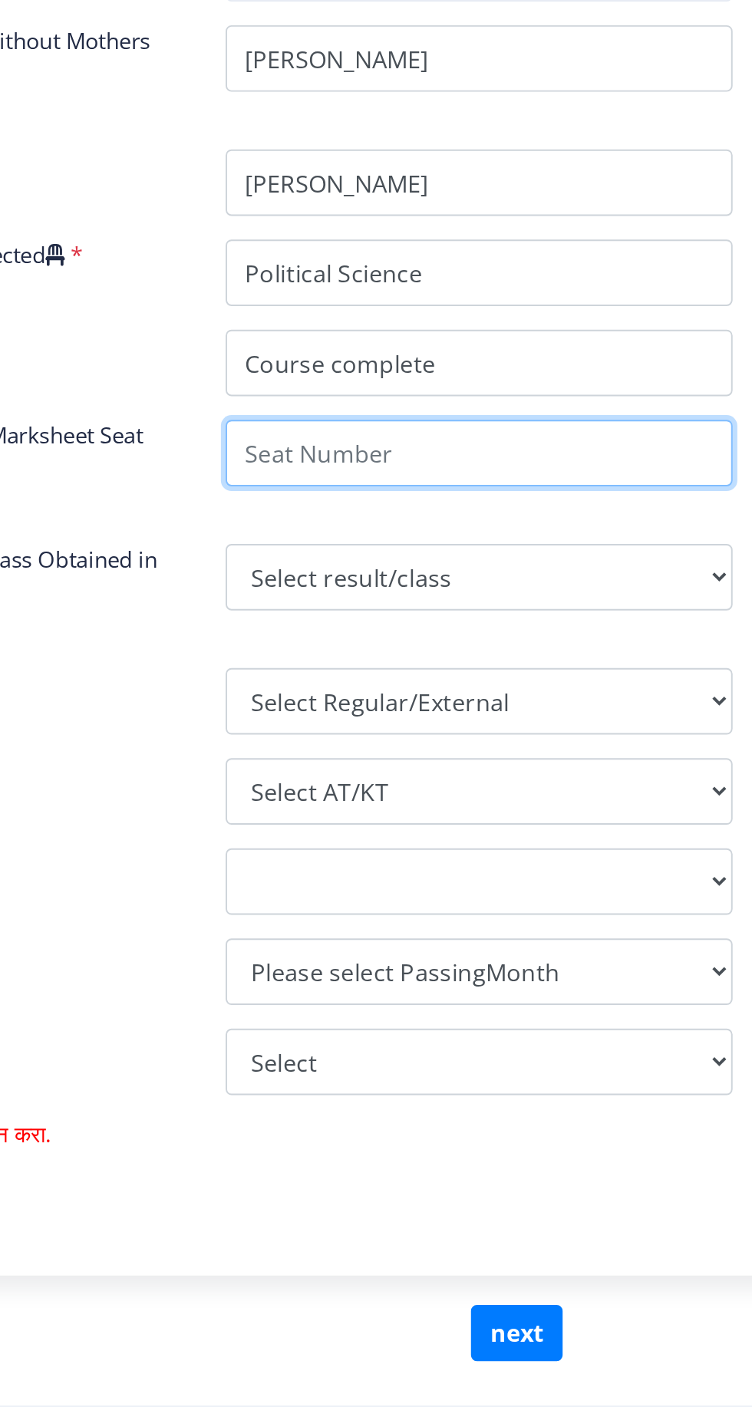
click at [528, 842] on input "Enter Your Last Year/Semester Marksheet Seat Number" at bounding box center [540, 836] width 263 height 35
type input "185505"
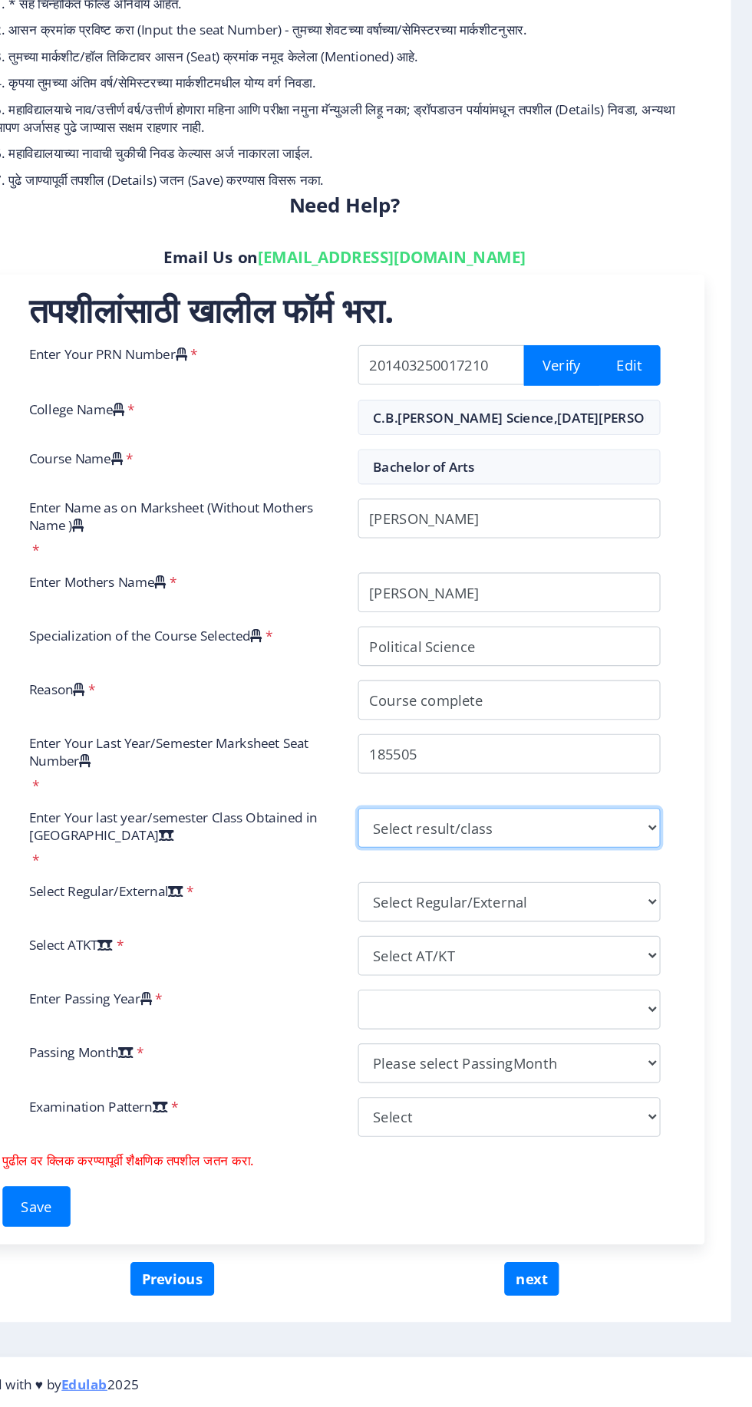
click at [664, 897] on select "Select result/class DISTINCTION FIRST CLASS HIGHER SECOND CLASS SECOND CLASS PA…" at bounding box center [540, 900] width 263 height 35
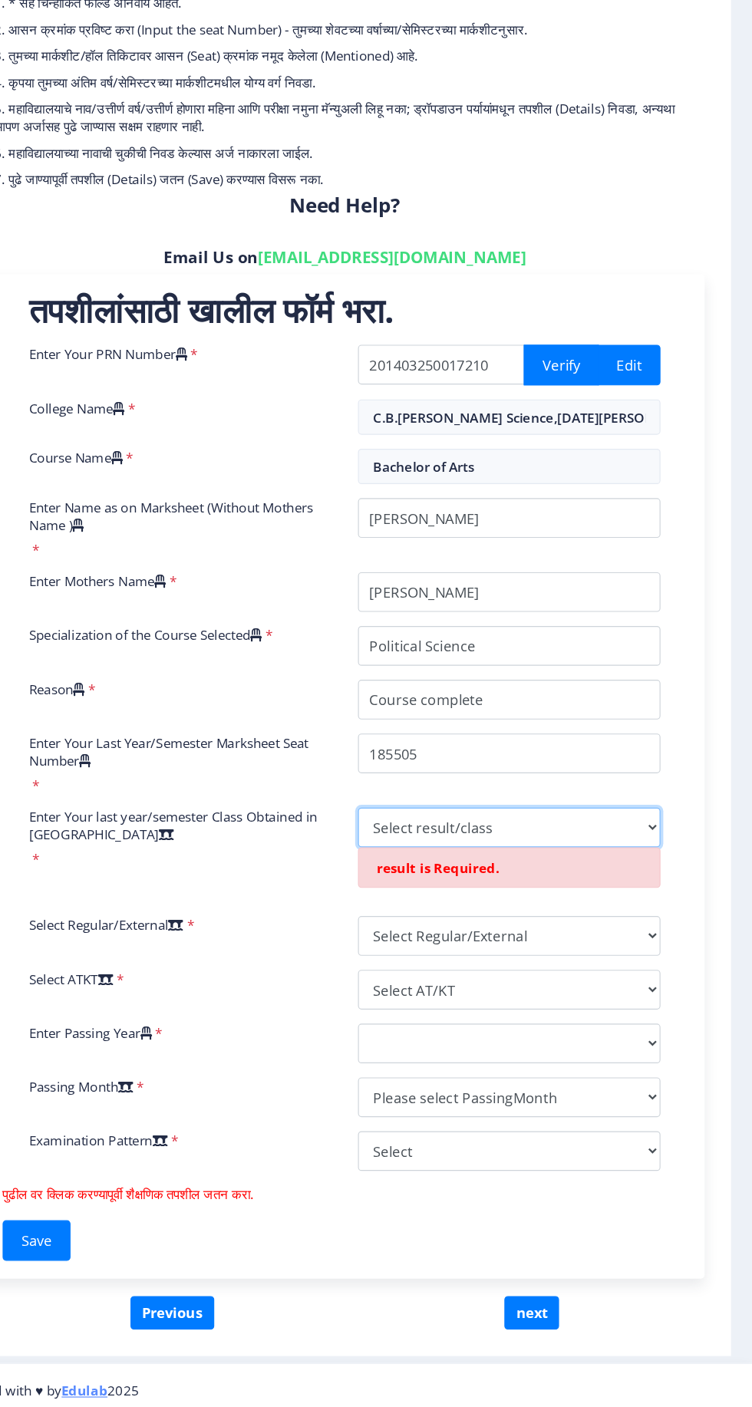
click at [613, 905] on select "Select result/class DISTINCTION FIRST CLASS HIGHER SECOND CLASS SECOND CLASS PA…" at bounding box center [540, 900] width 263 height 35
select select "Grade B"
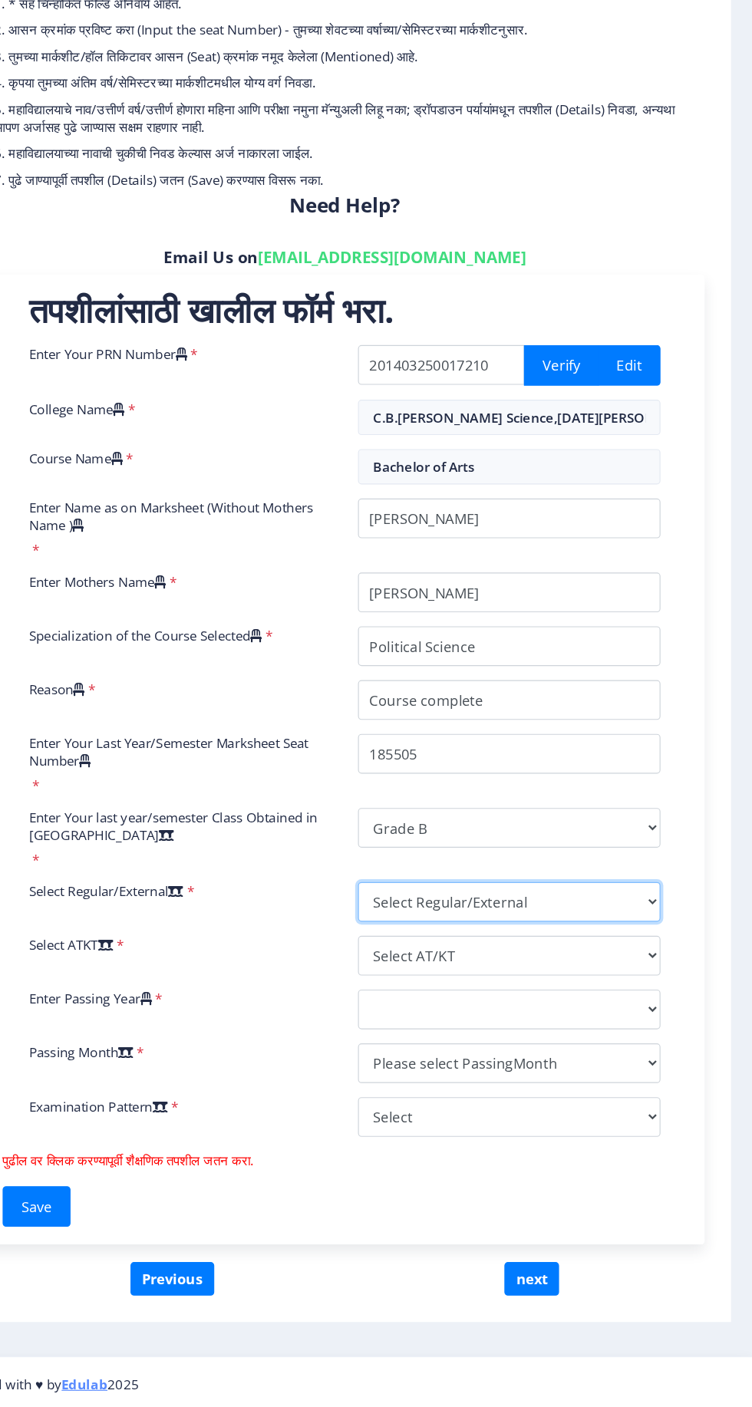
click at [647, 972] on select "Select Regular/External Regular External Special" at bounding box center [540, 965] width 263 height 35
select select "Regular"
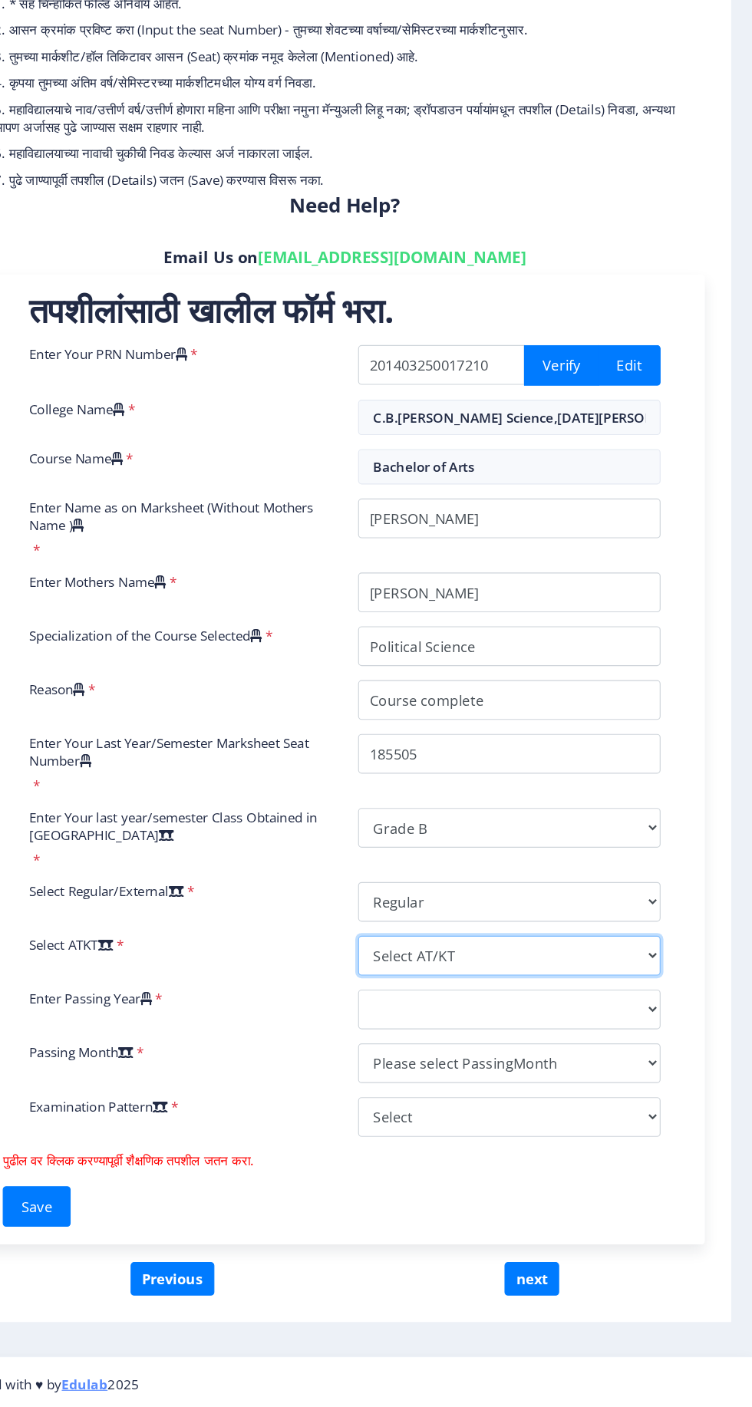
click at [652, 1014] on select "Select AT/KT None ATKT" at bounding box center [540, 1011] width 263 height 35
select select "None"
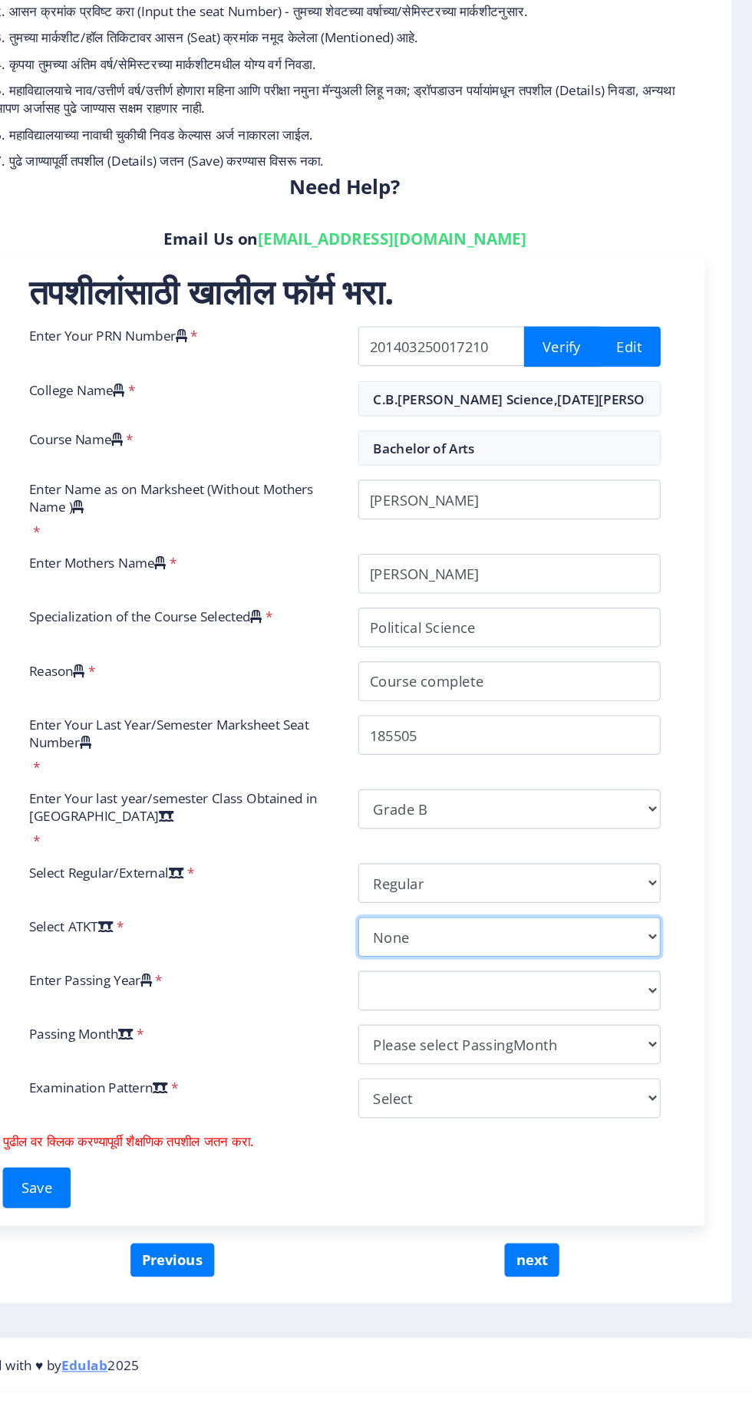
scroll to position [15, 0]
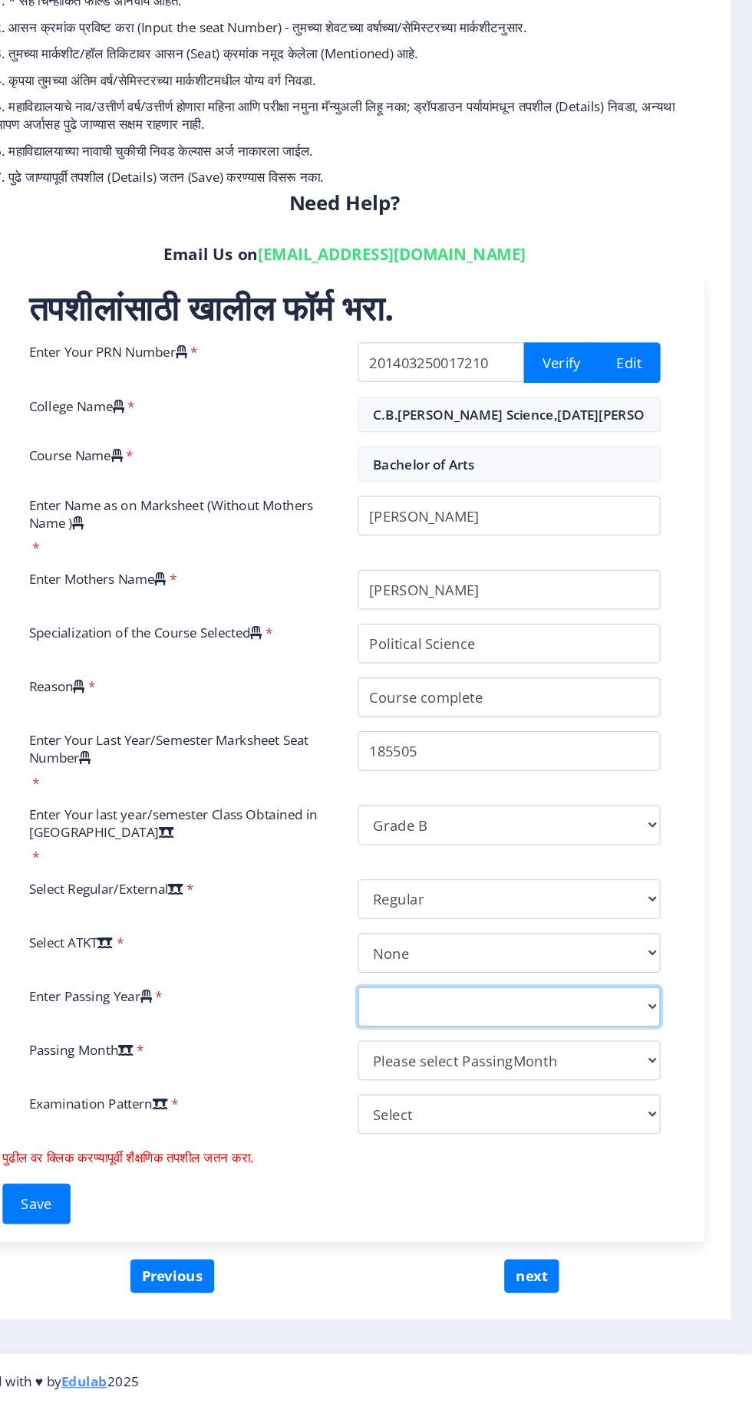
click at [519, 1043] on select "2025 2024 2023 2022 2021 2020 2019 2018 2017 2016 2015 2014 2013 2012 2011 2010…" at bounding box center [540, 1058] width 263 height 35
select select "2018"
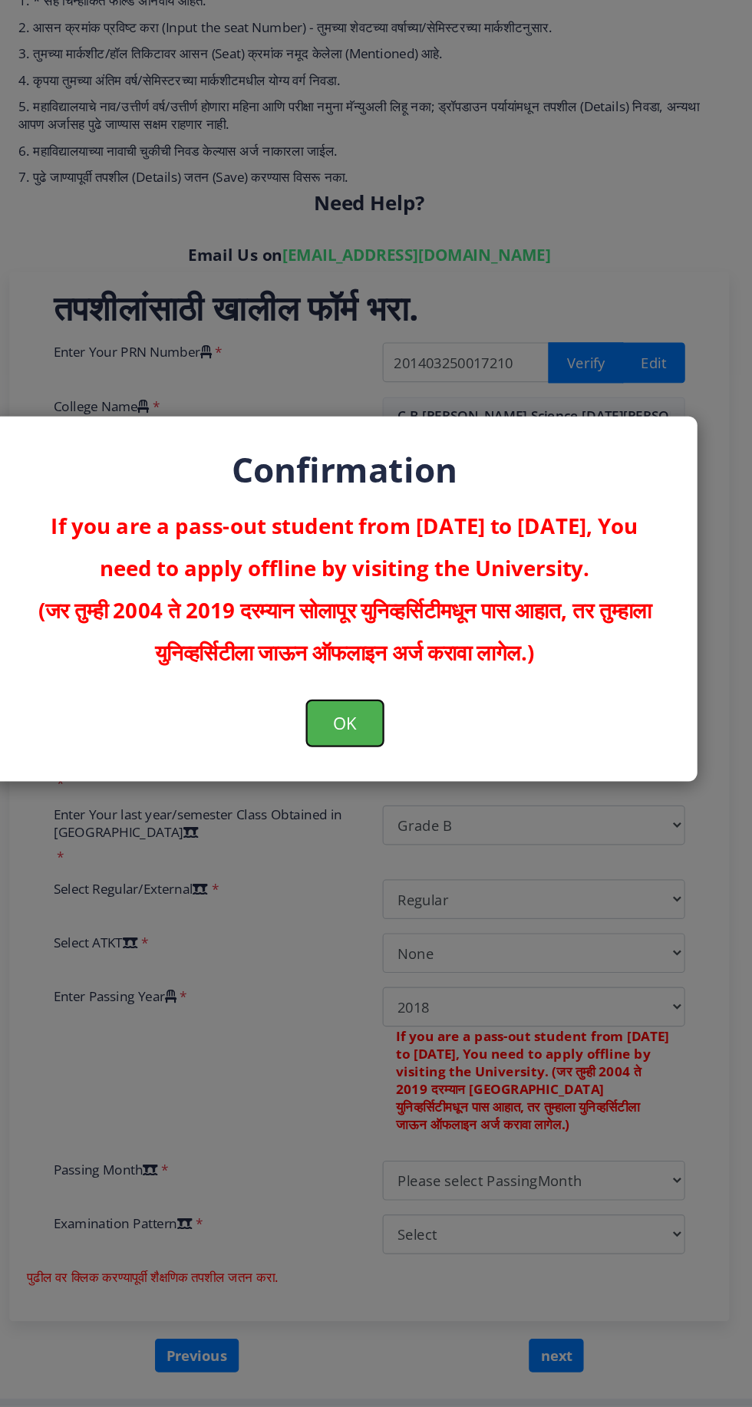
click at [387, 815] on button "OK" at bounding box center [376, 812] width 67 height 40
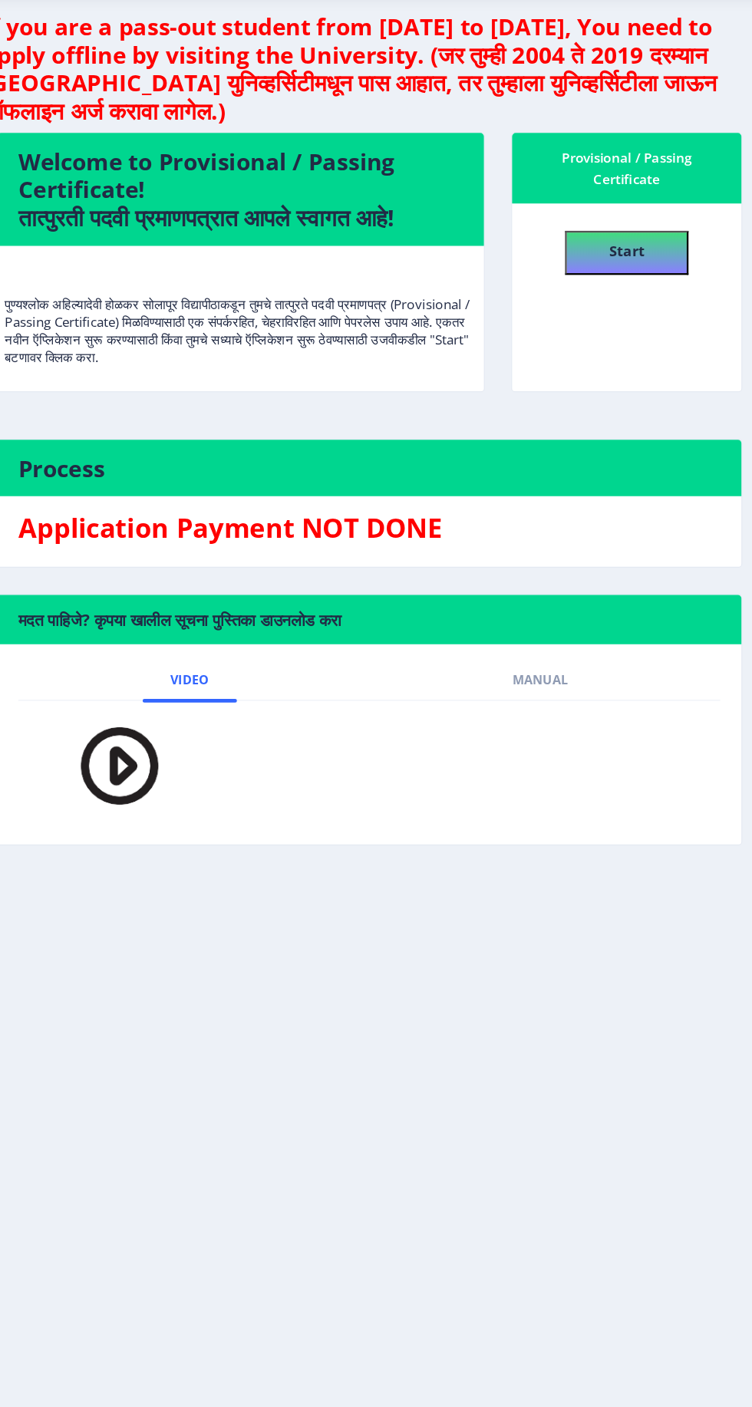
scroll to position [14, 0]
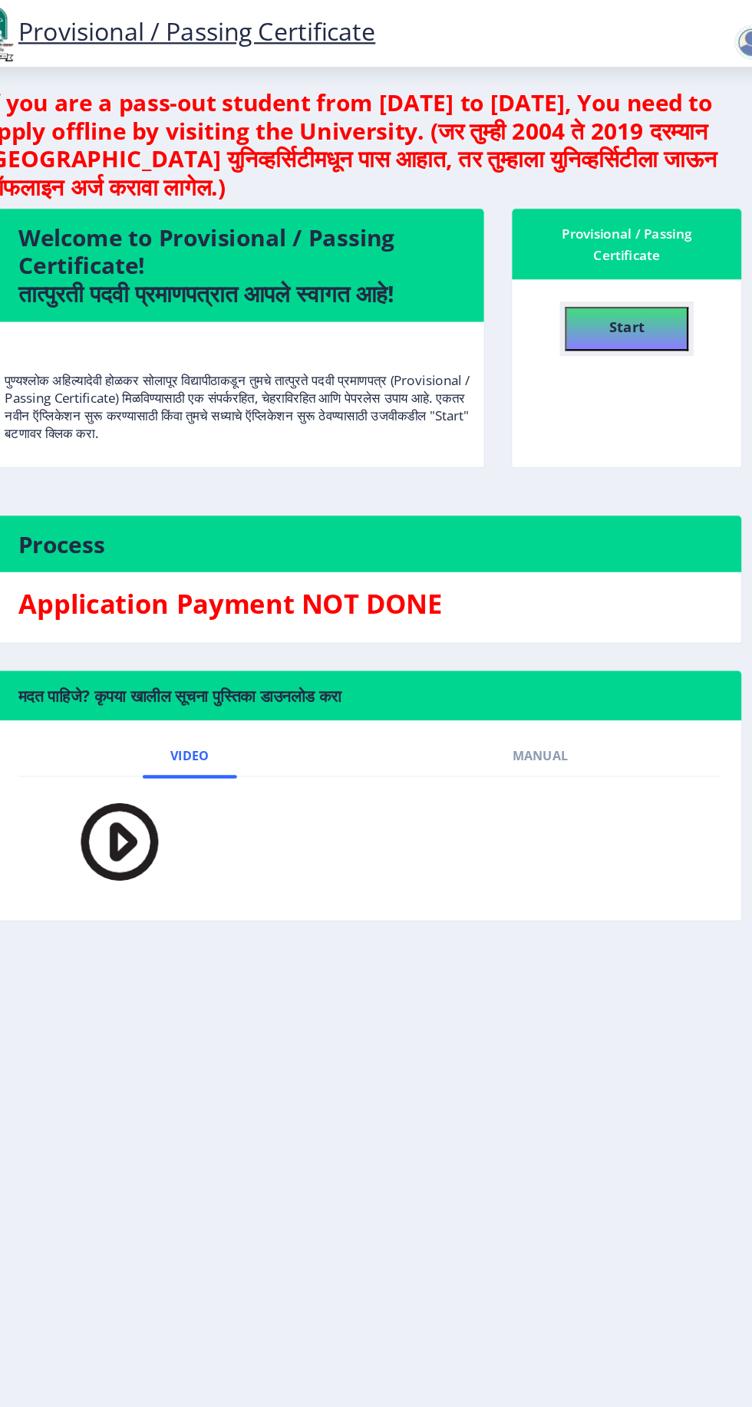
click at [638, 267] on button "Start" at bounding box center [621, 286] width 107 height 38
select select
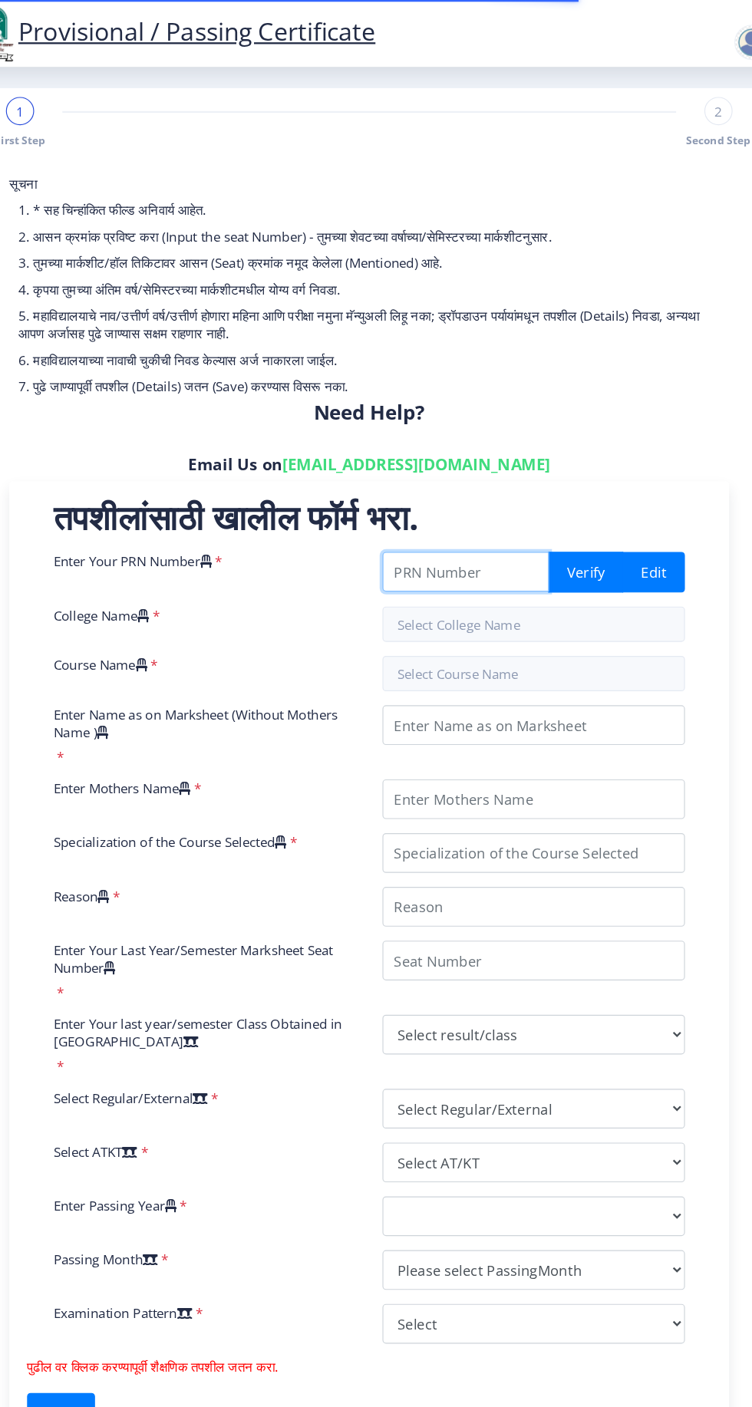
click at [483, 483] on input "Enter Your PRN Number" at bounding box center [481, 497] width 145 height 35
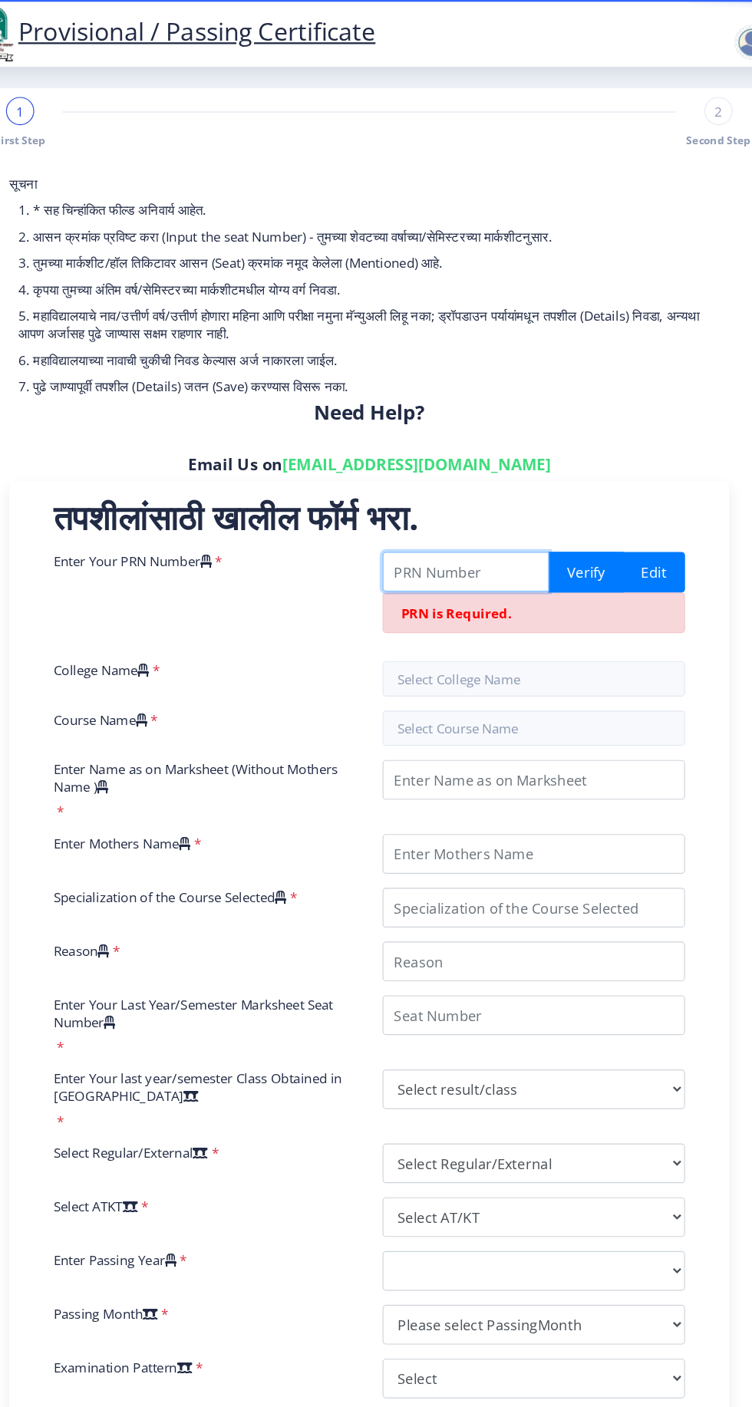
paste input "201403250017210"
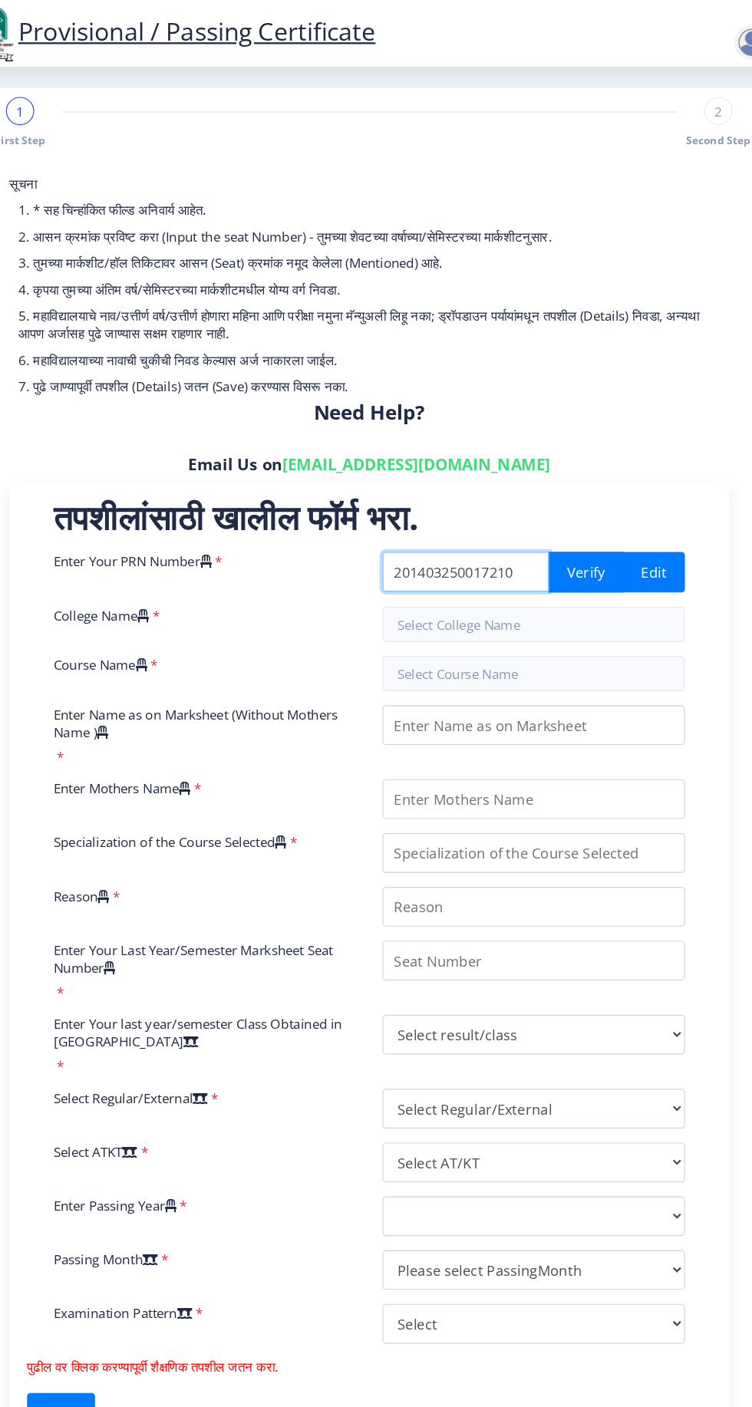
type input "201403250017210"
click at [588, 483] on button "Verify" at bounding box center [585, 497] width 65 height 35
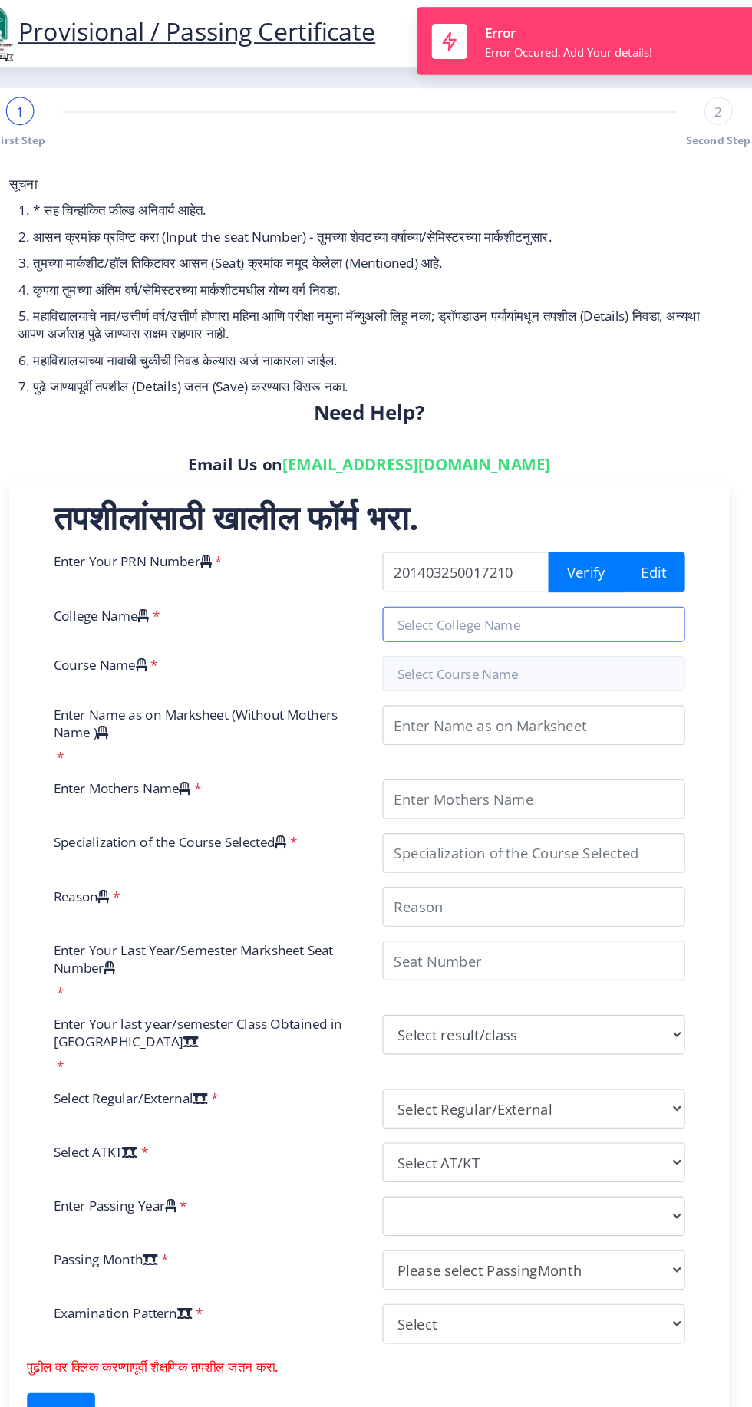
click at [513, 532] on input "text" at bounding box center [540, 543] width 263 height 31
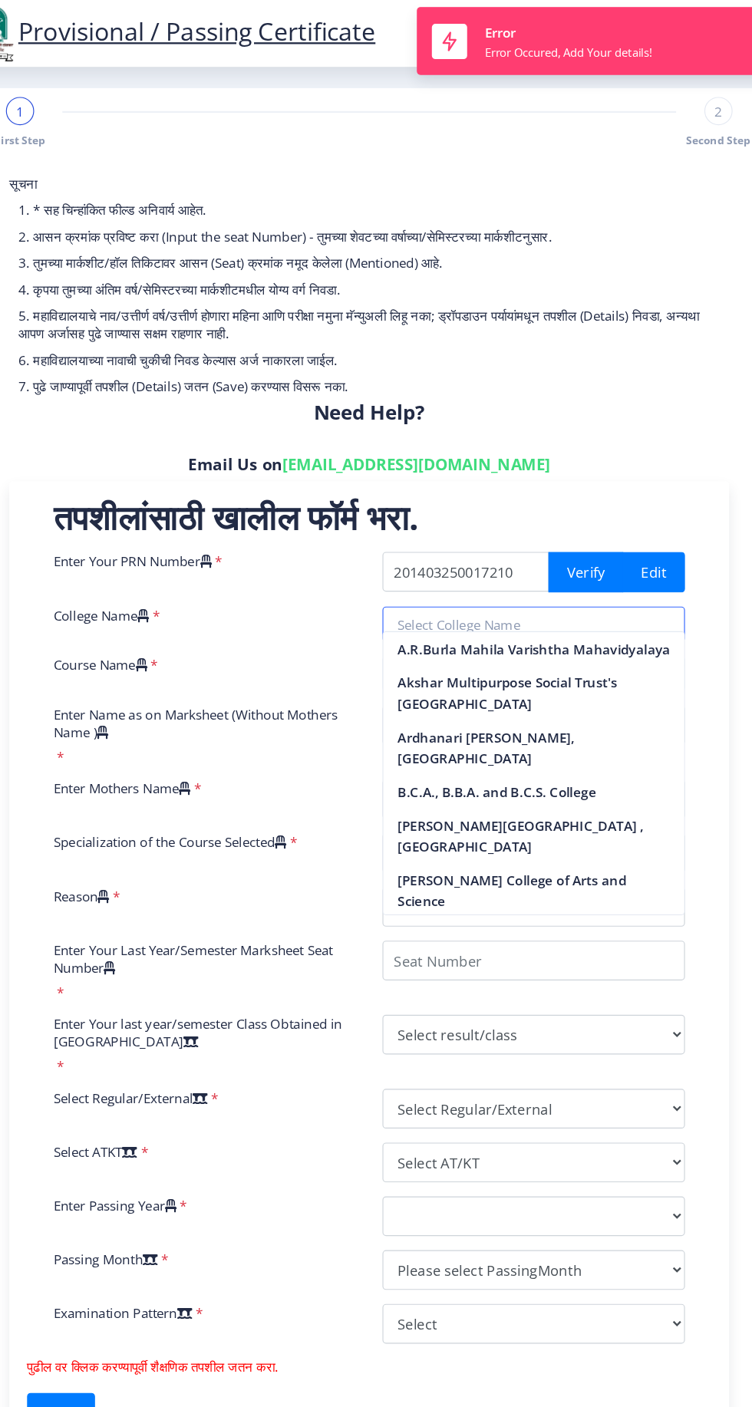
scroll to position [14, 0]
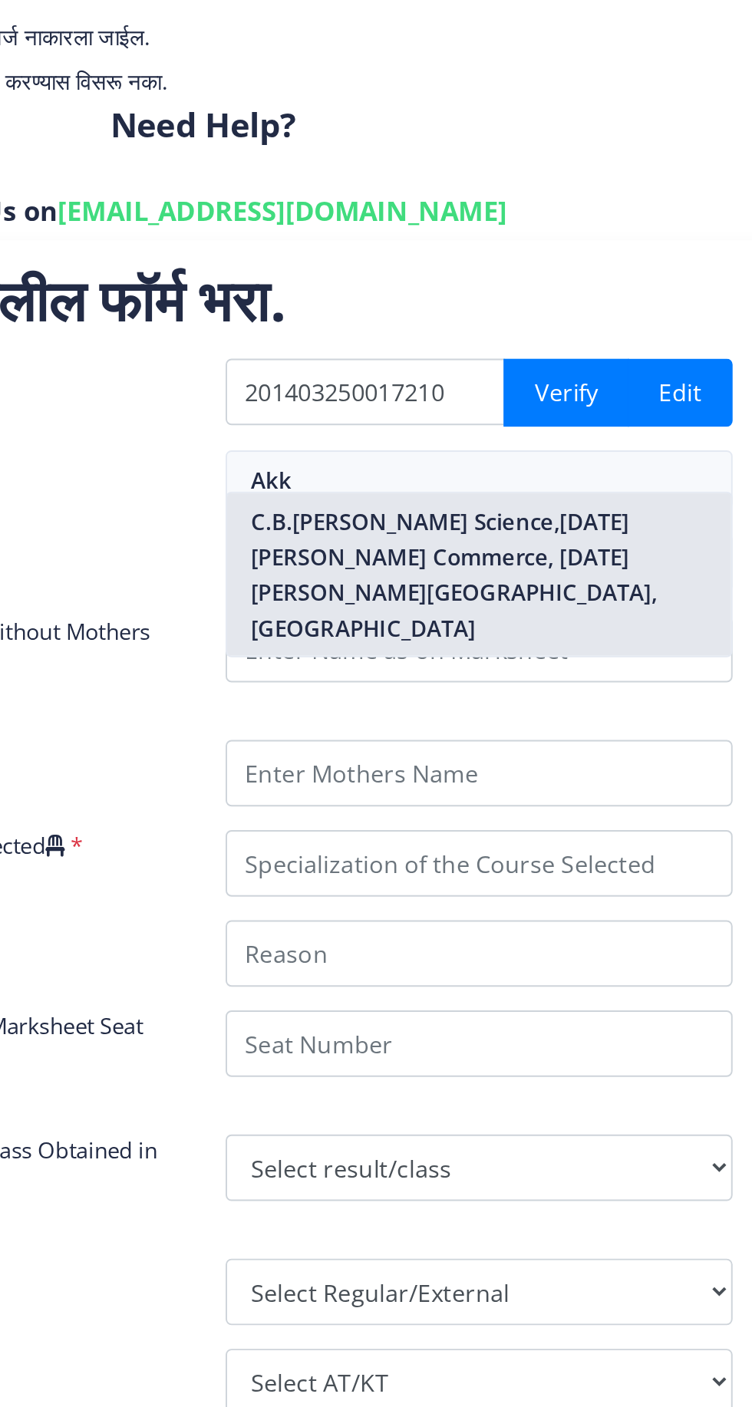
click at [586, 587] on nb-option "C.B.[PERSON_NAME] Science,[DATE][PERSON_NAME] Commerce, [DATE][PERSON_NAME][GEO…" at bounding box center [541, 592] width 262 height 84
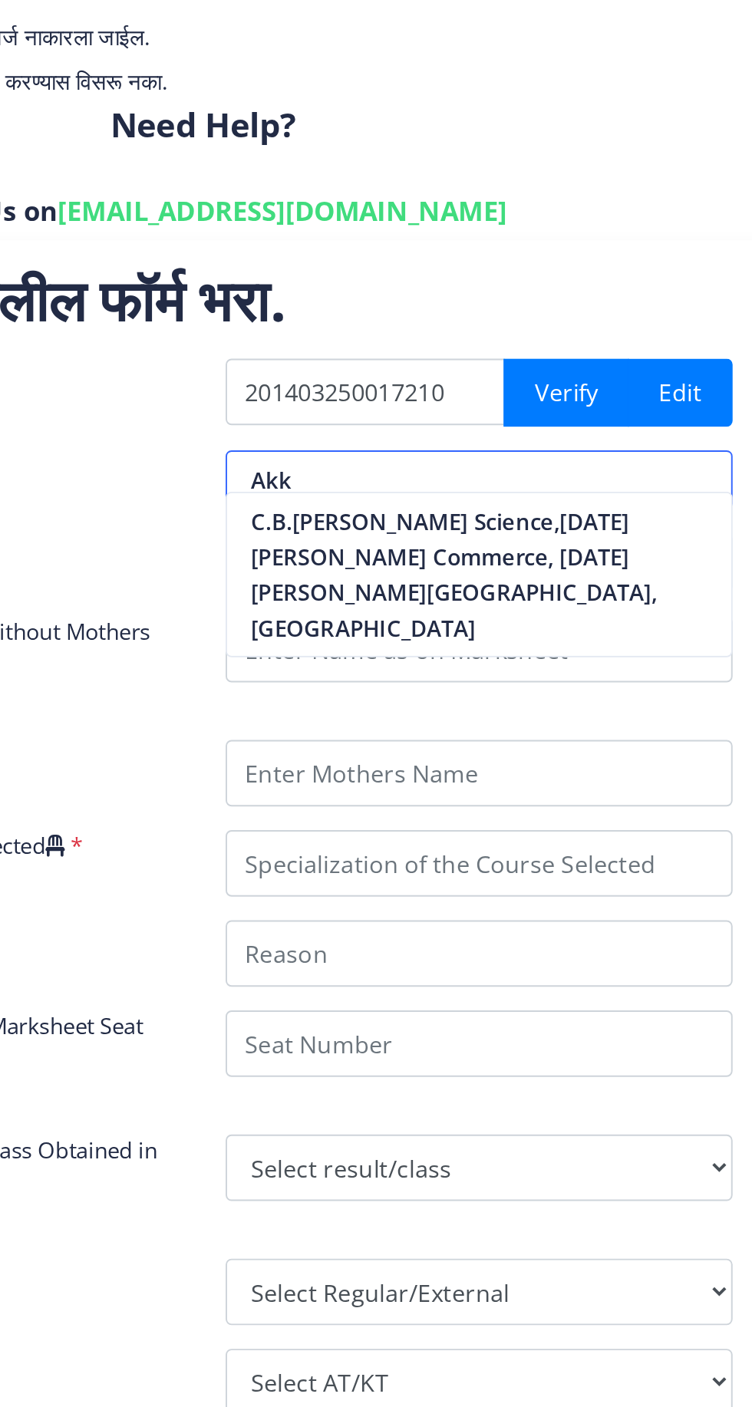
type input "C.B.[PERSON_NAME] Science,[DATE][PERSON_NAME] Commerce, [DATE][PERSON_NAME][GEO…"
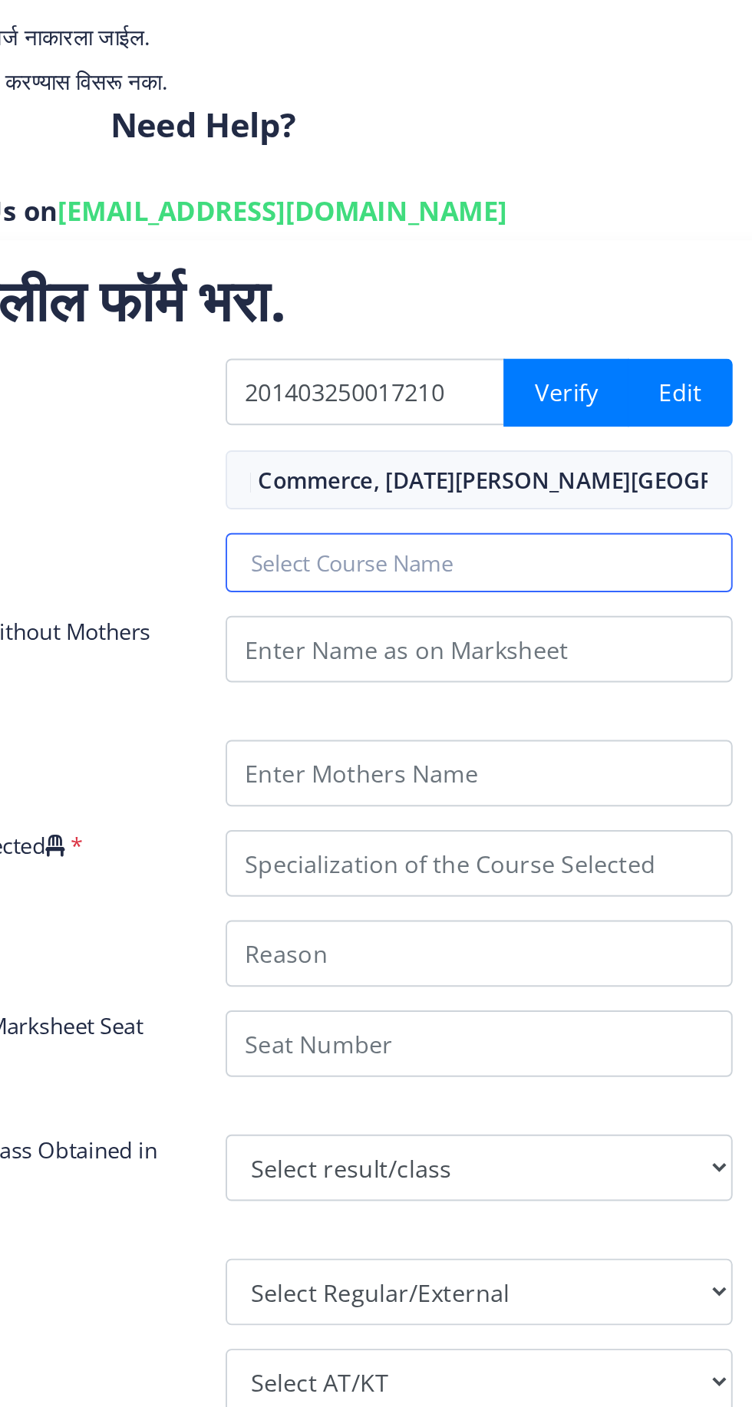
click at [551, 571] on input "text" at bounding box center [540, 586] width 263 height 31
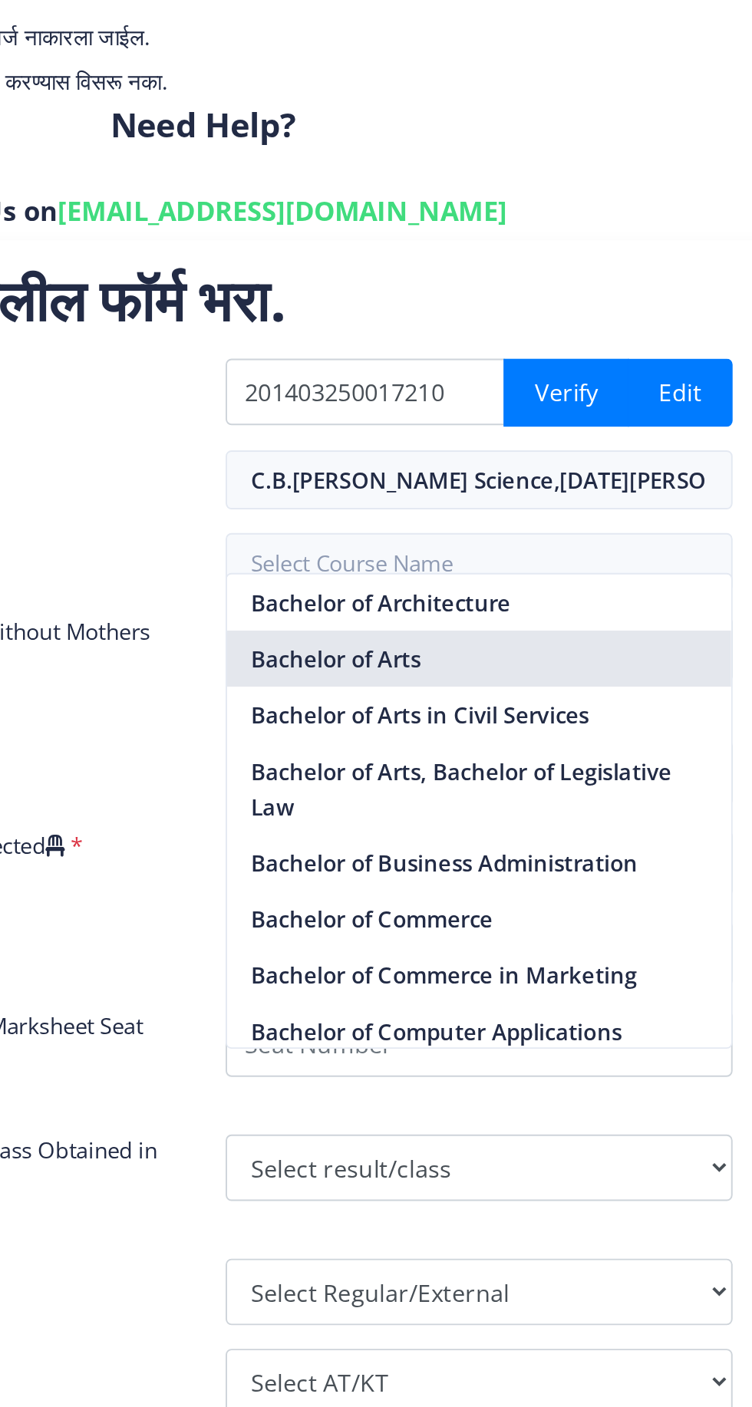
click at [493, 644] on nb-option "Bachelor of Arts" at bounding box center [541, 635] width 262 height 29
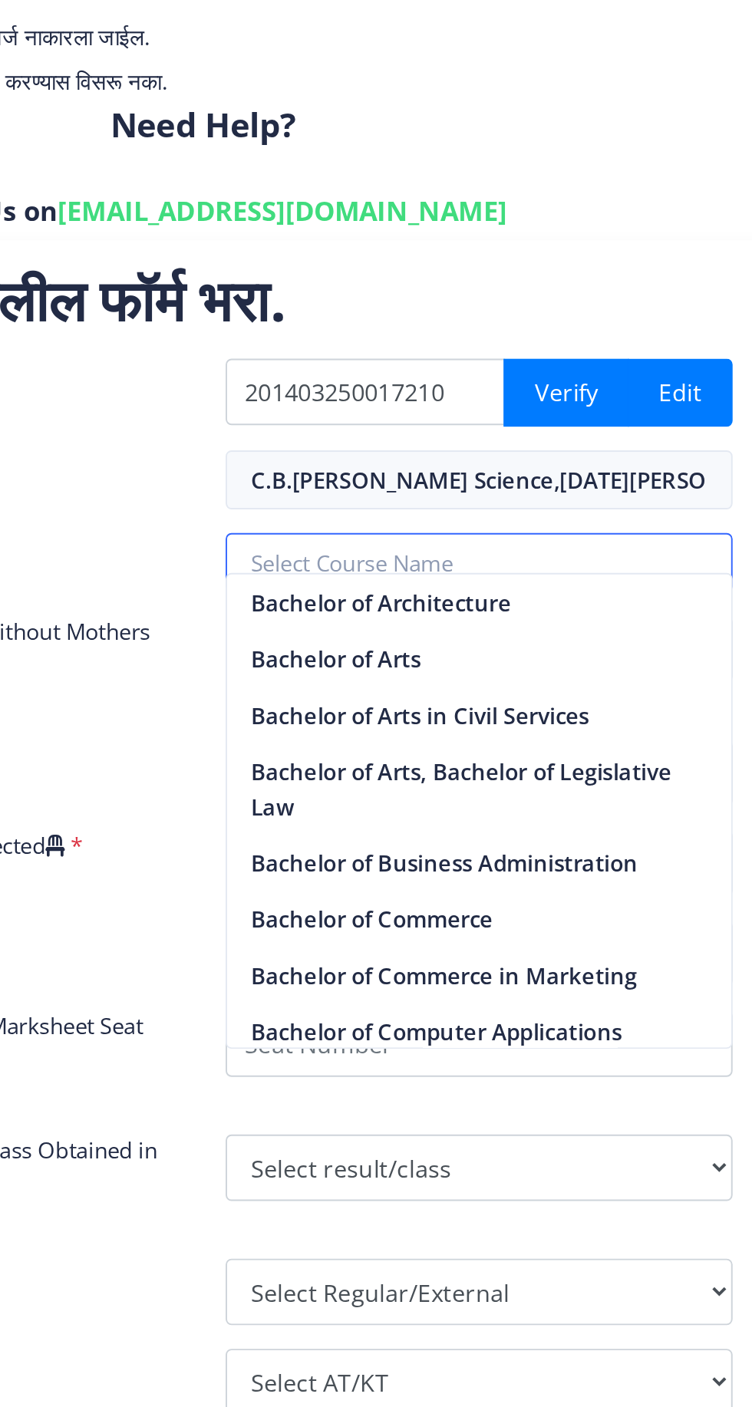
type input "Bachelor of Arts"
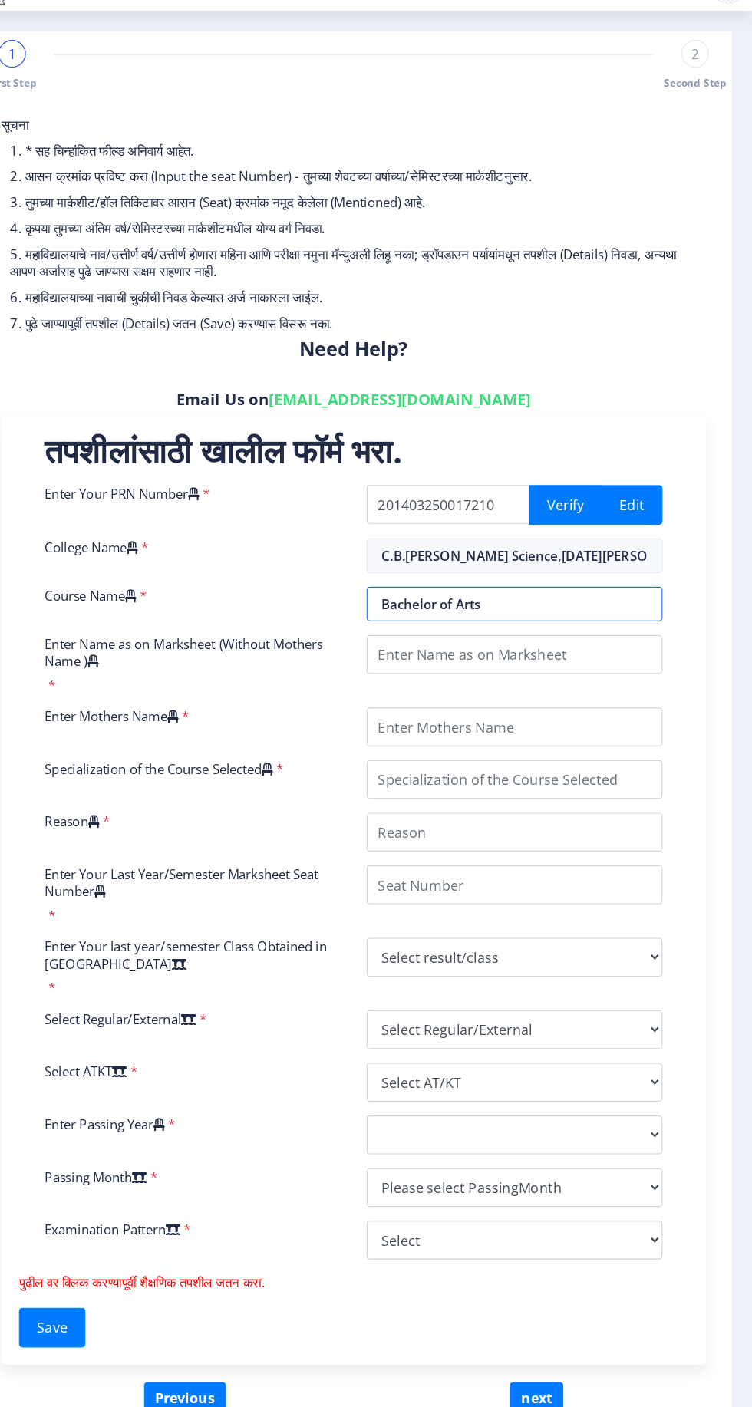
scroll to position [14, 0]
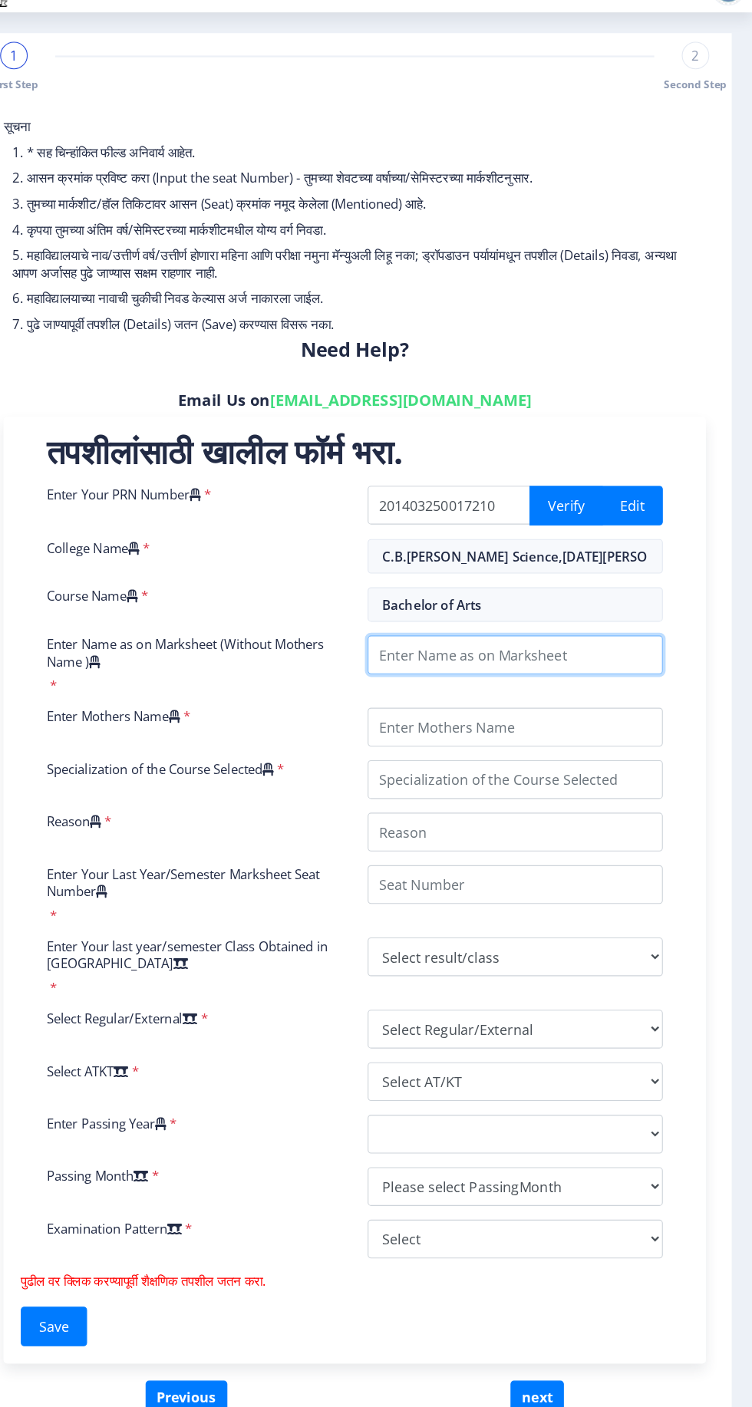
click at [585, 621] on input "Enter Name as on Marksheet (Without Mothers Name )" at bounding box center [540, 631] width 263 height 35
click at [465, 618] on input "Enter Name as on Marksheet (Without Mothers Name )" at bounding box center [540, 631] width 263 height 35
type input "[PERSON_NAME]"
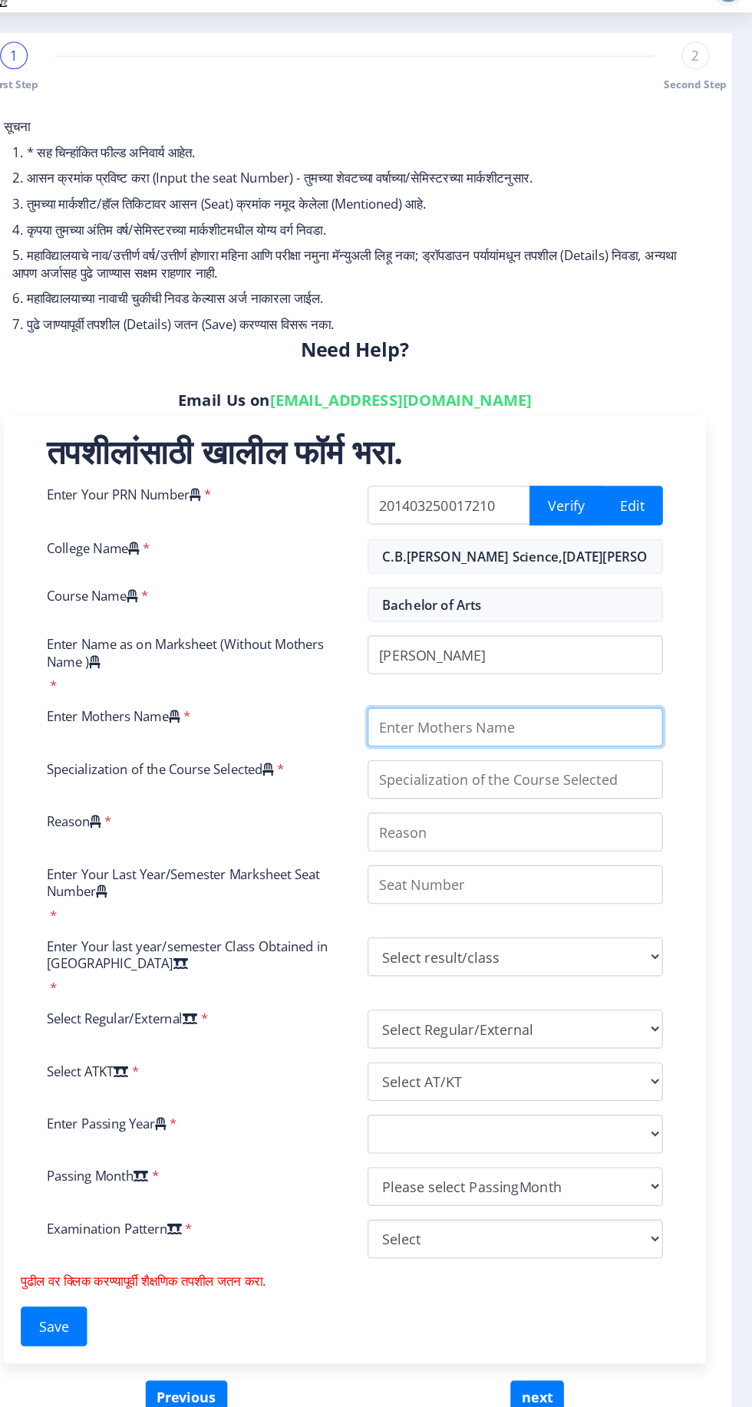
click at [549, 687] on input "Enter Mothers Name" at bounding box center [540, 695] width 263 height 35
type input "[PERSON_NAME]"
click at [576, 725] on input "Specialization of the Course Selected" at bounding box center [540, 742] width 263 height 35
type input "Political Science"
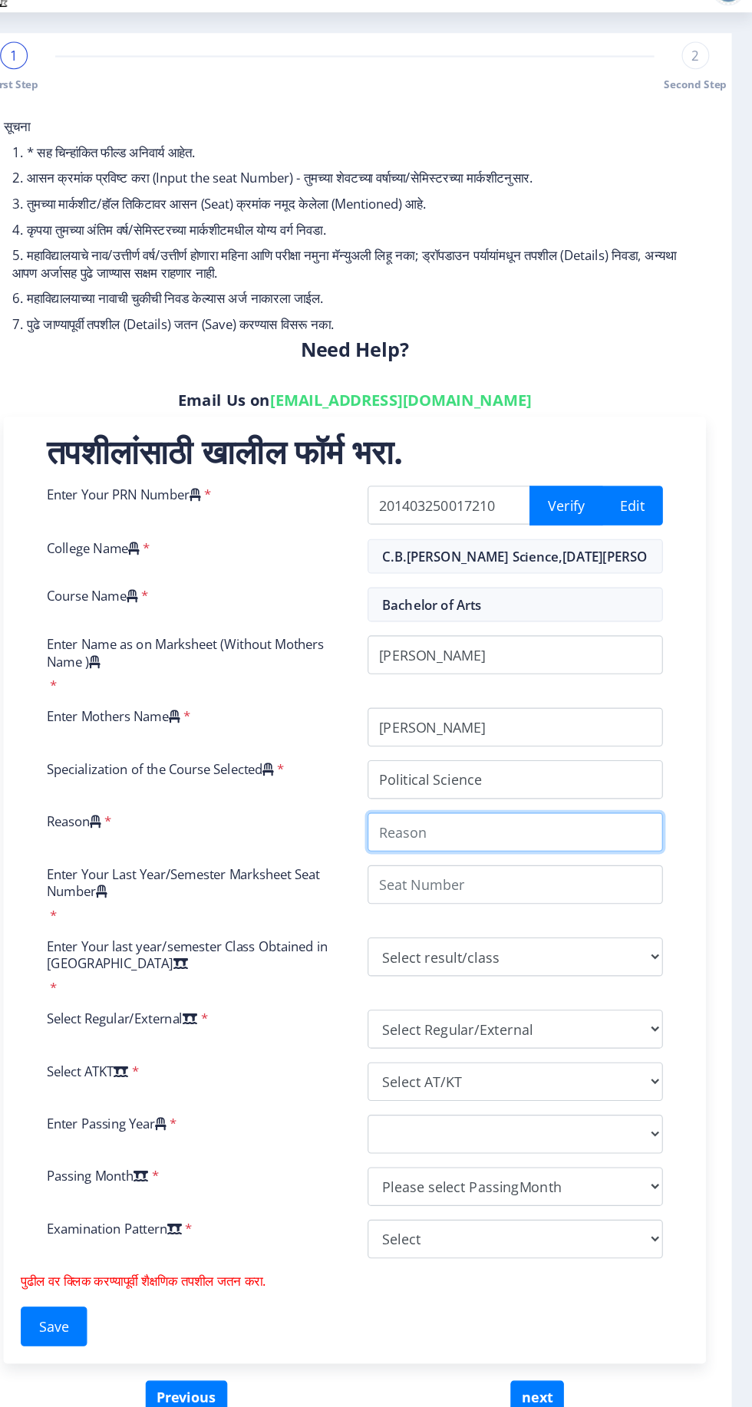
click at [574, 775] on input "Reason" at bounding box center [540, 789] width 263 height 35
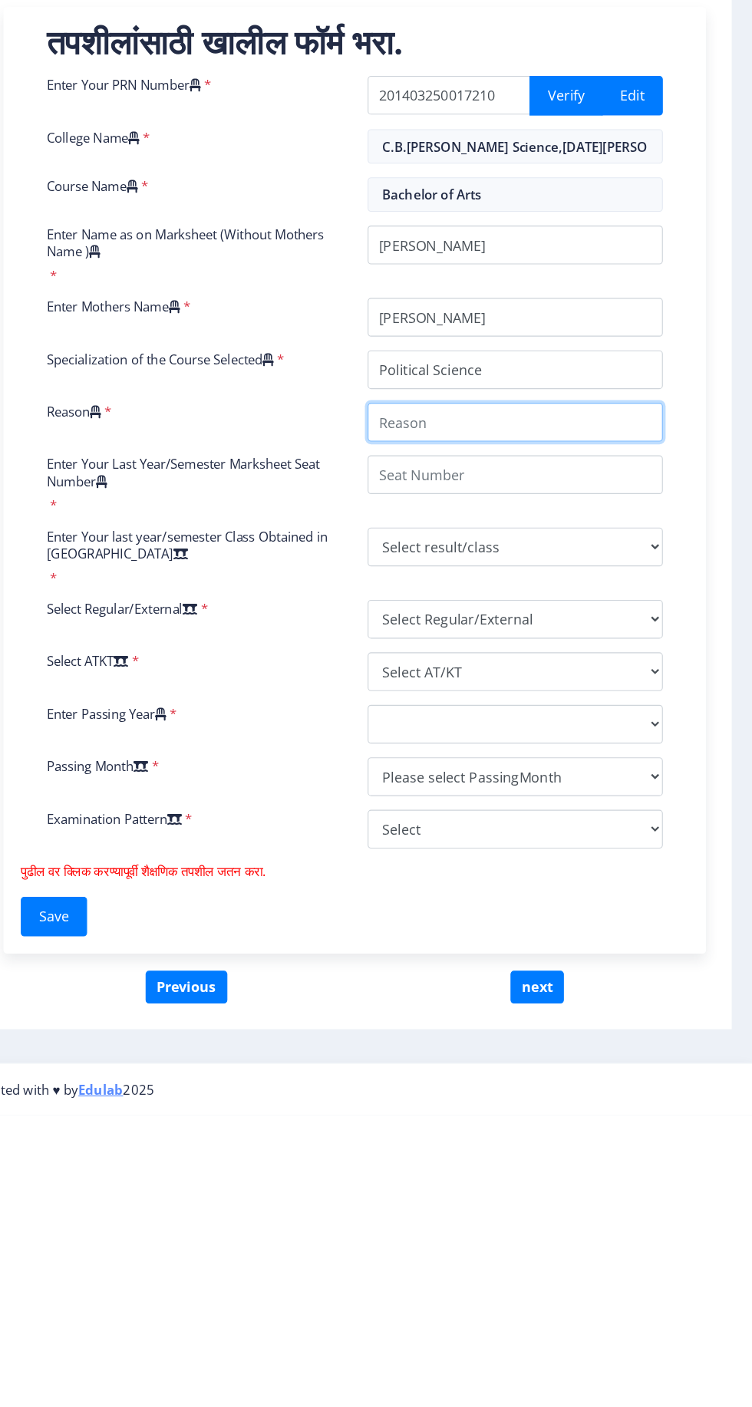
type input "Course complete"
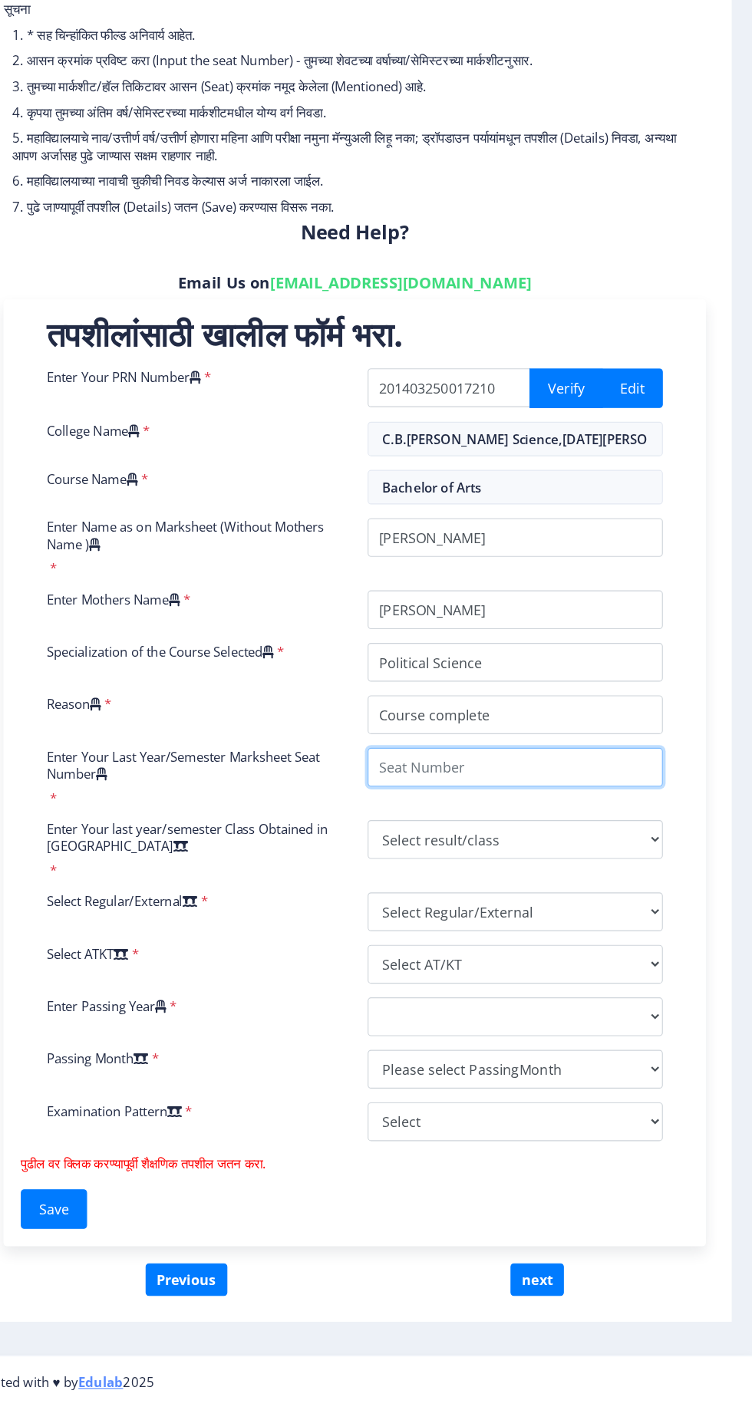
click at [556, 822] on input "Enter Your Last Year/Semester Marksheet Seat Number" at bounding box center [540, 836] width 263 height 35
type input "185505"
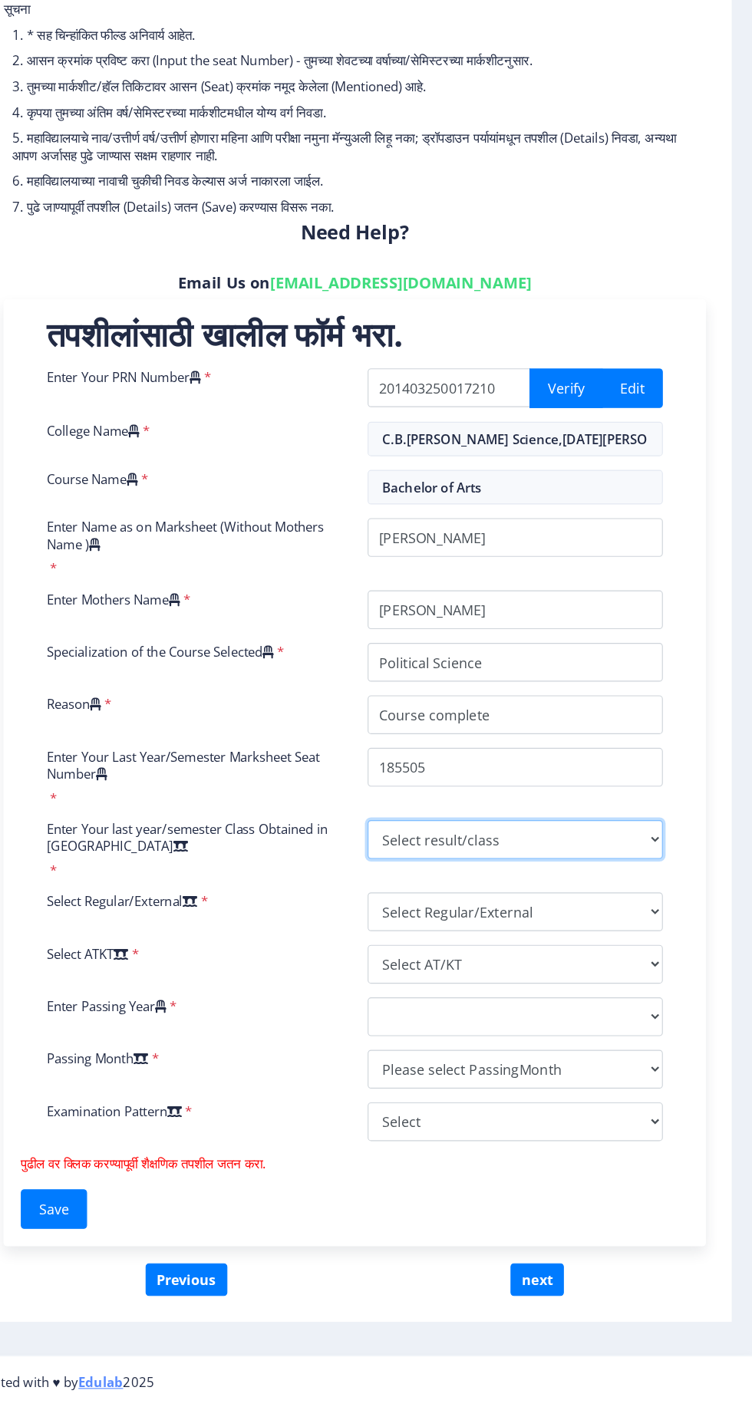
click at [609, 883] on select "Select result/class DISTINCTION FIRST CLASS HIGHER SECOND CLASS SECOND CLASS PA…" at bounding box center [540, 900] width 263 height 35
select select "Grade B"
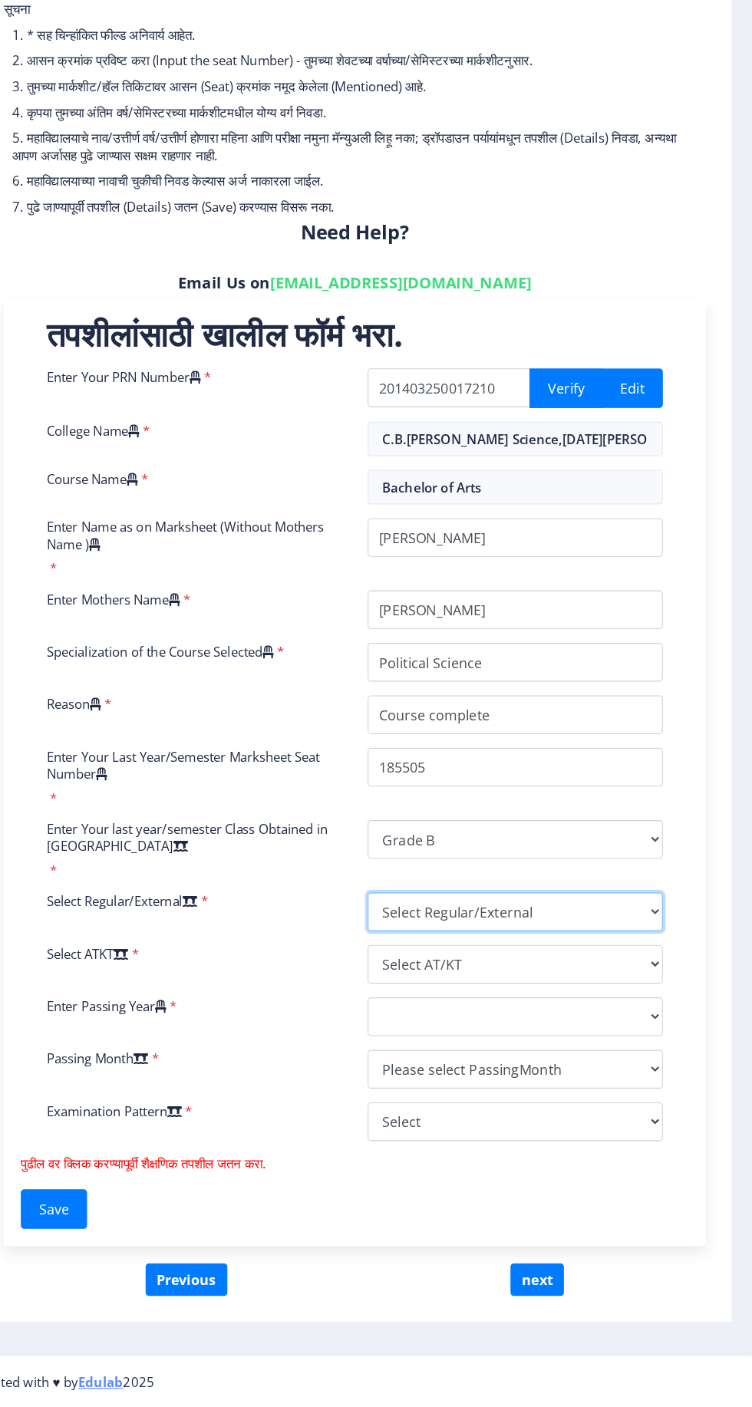
click at [597, 956] on select "Select Regular/External Regular External Special" at bounding box center [540, 965] width 263 height 35
select select "Regular"
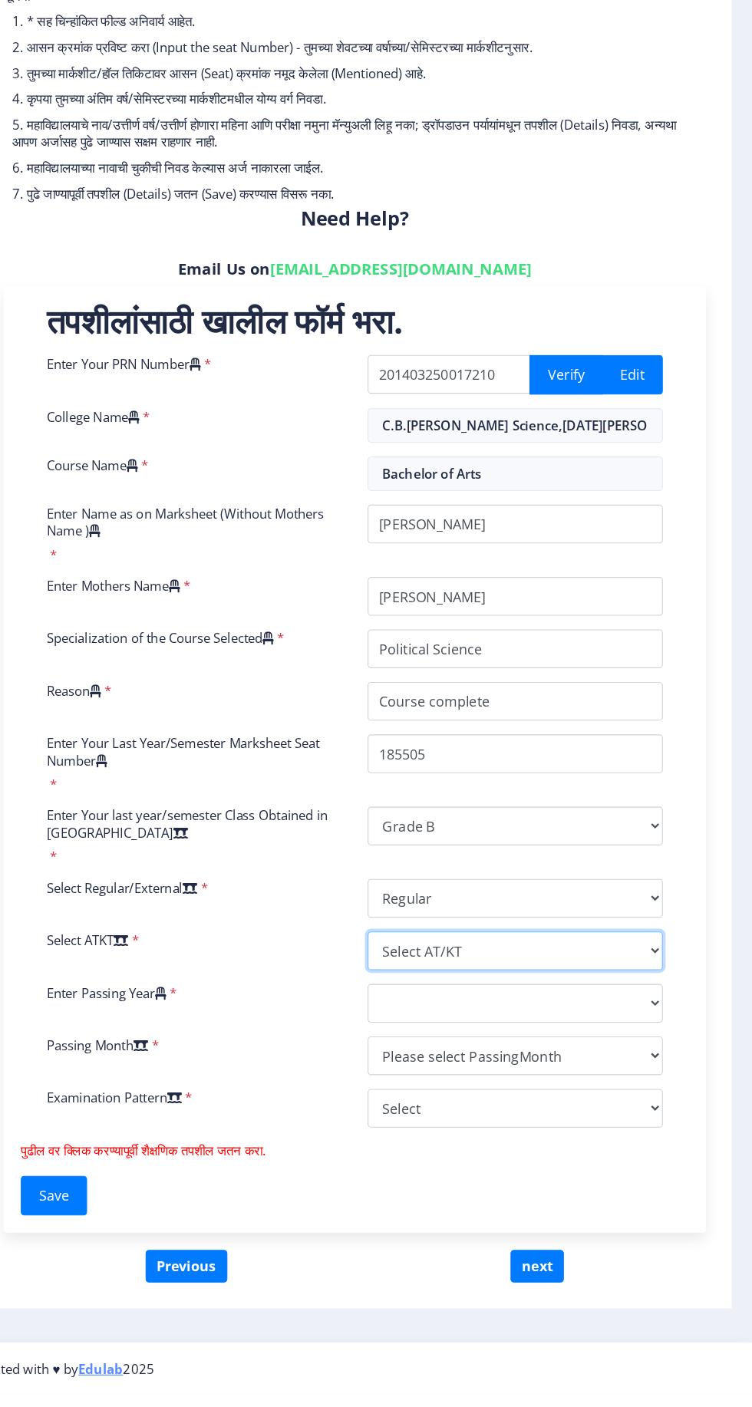
click at [658, 1021] on select "Select AT/KT None ATKT" at bounding box center [540, 1011] width 263 height 35
select select "None"
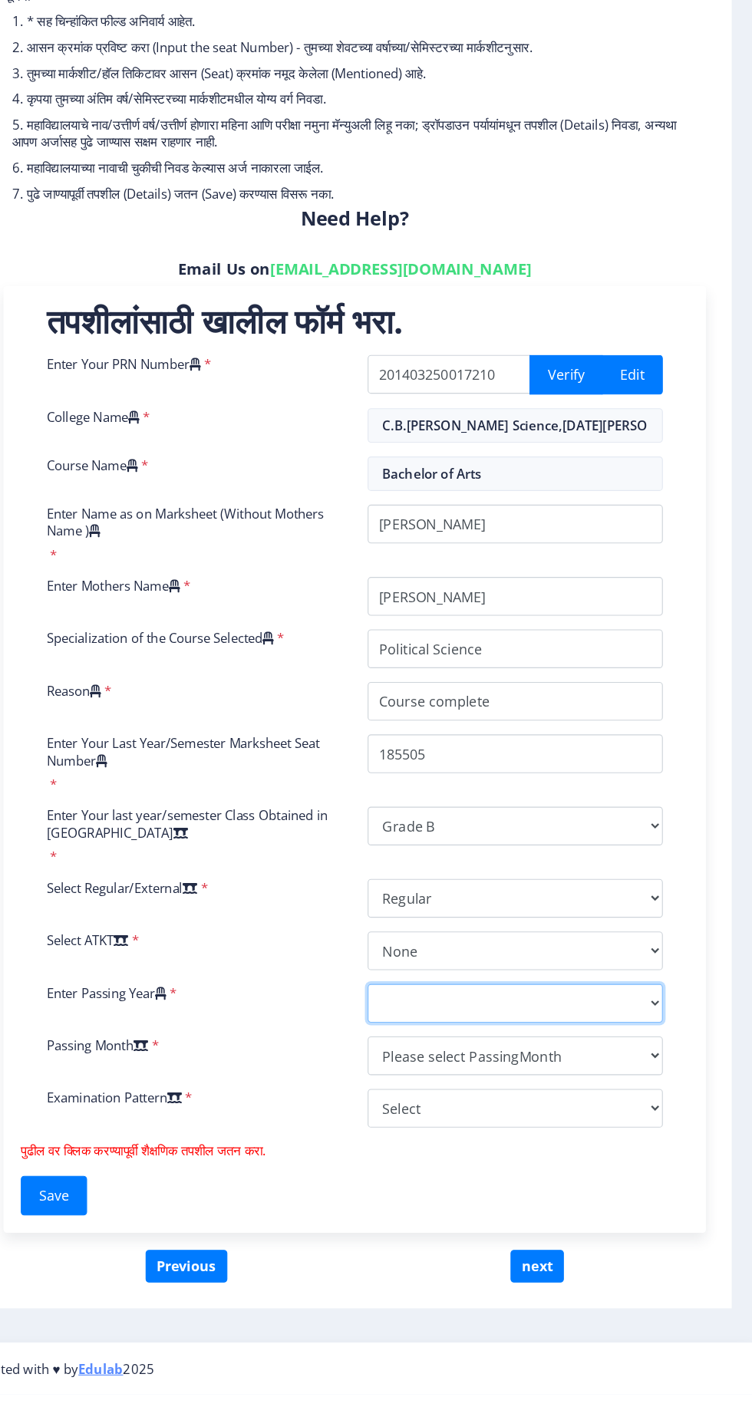
click at [652, 1059] on select "2025 2024 2023 2022 2021 2020 2019 2018 2017 2016 2015 2014 2013 2012 2011 2010…" at bounding box center [540, 1058] width 263 height 35
select select "2018"
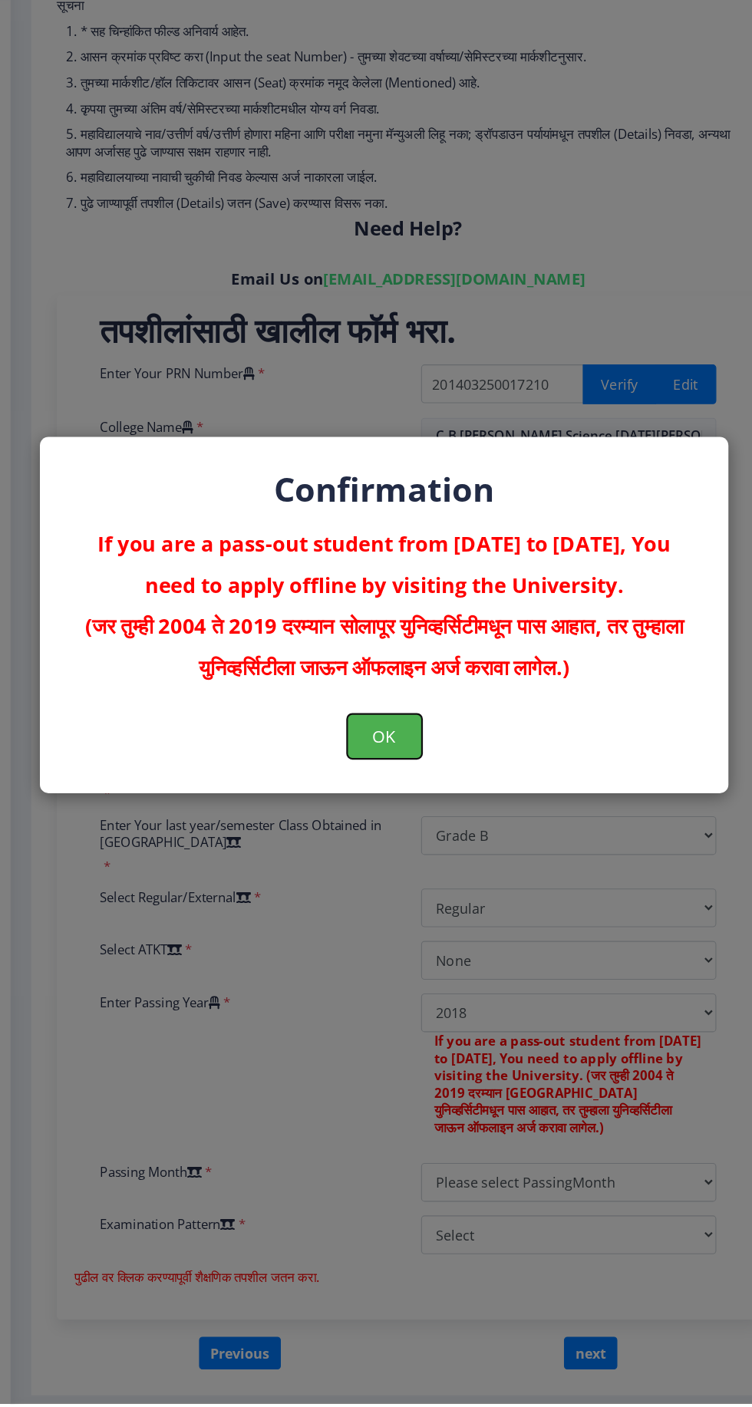
click at [377, 832] on button "OK" at bounding box center [376, 812] width 67 height 40
